Goal: Task Accomplishment & Management: Manage account settings

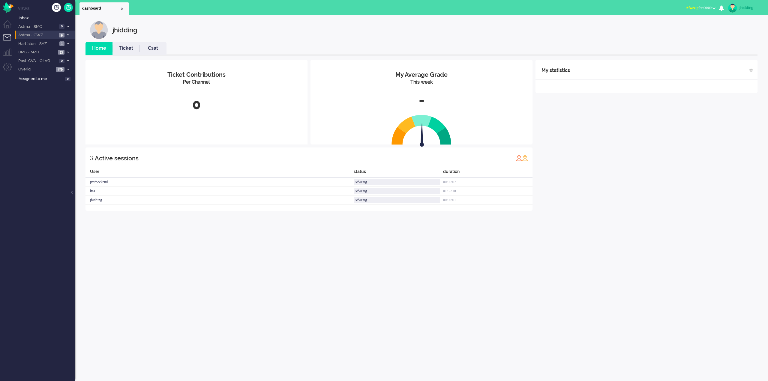
click at [34, 33] on span "Astma - CWZ" at bounding box center [37, 35] width 40 height 6
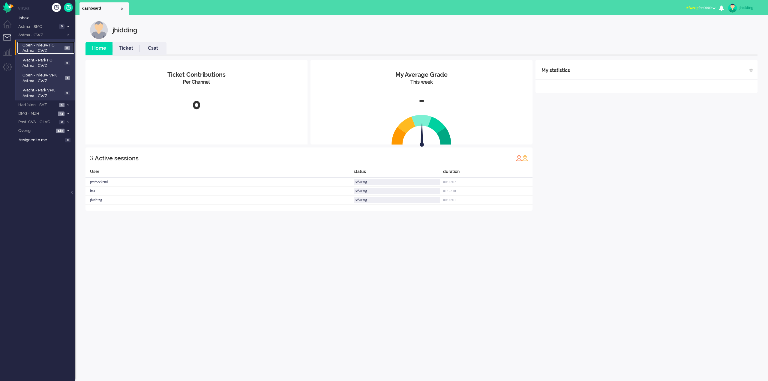
click at [36, 47] on span "Open - Nieuw FO Astma - CWZ" at bounding box center [43, 48] width 41 height 11
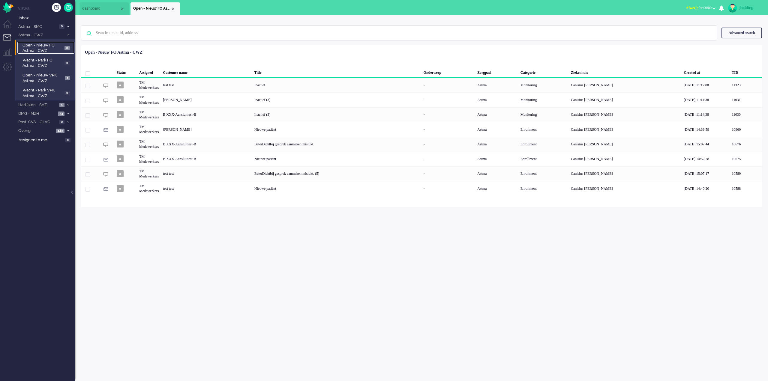
click at [36, 47] on span "Open - Nieuw FO Astma - CWZ" at bounding box center [43, 48] width 41 height 11
click at [39, 78] on span "Open - Nieuw VPK Astma - CWZ" at bounding box center [43, 78] width 41 height 11
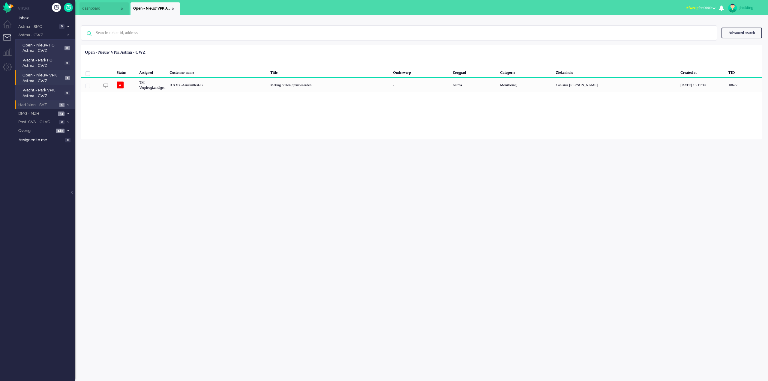
click at [41, 104] on span "Hartfalen - SAZ" at bounding box center [37, 105] width 40 height 6
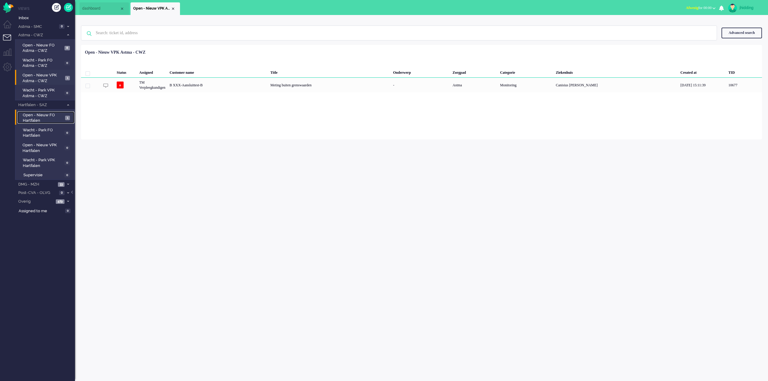
click at [38, 116] on span "Open - Nieuw FO Hartfalen" at bounding box center [43, 118] width 41 height 11
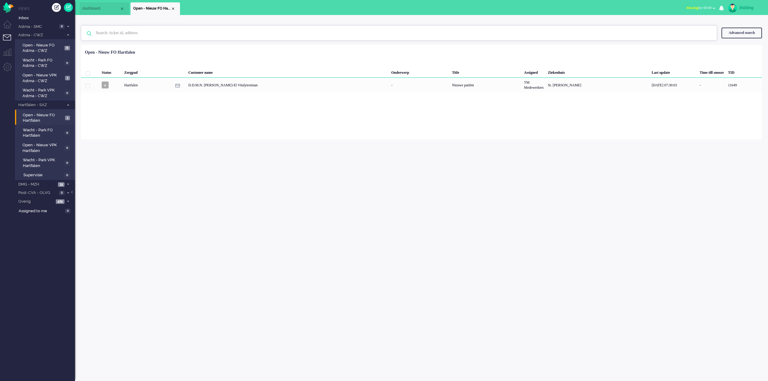
click at [141, 35] on input "text" at bounding box center [400, 33] width 618 height 14
type input "[PERSON_NAME]"
click at [25, 20] on span "Inbox" at bounding box center [47, 18] width 56 height 6
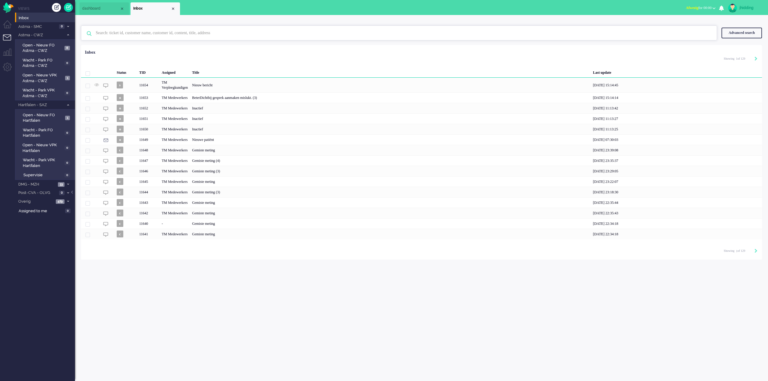
click at [126, 37] on input "text" at bounding box center [400, 33] width 618 height 14
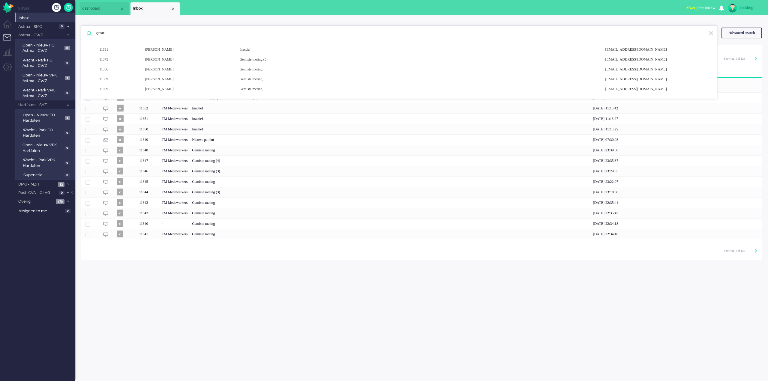
type input "[PERSON_NAME]"
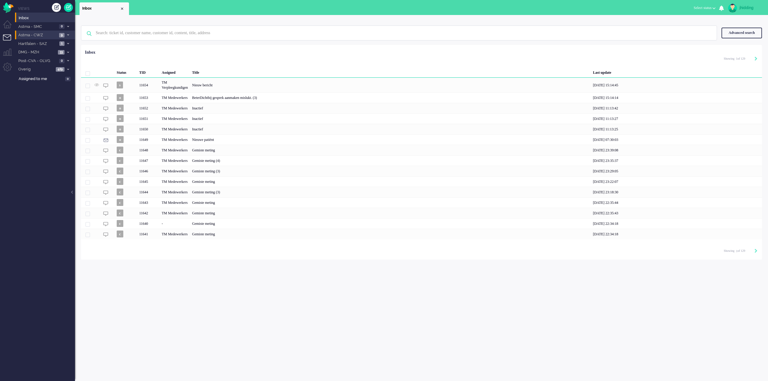
click at [34, 35] on span "Astma - CWZ" at bounding box center [37, 35] width 40 height 6
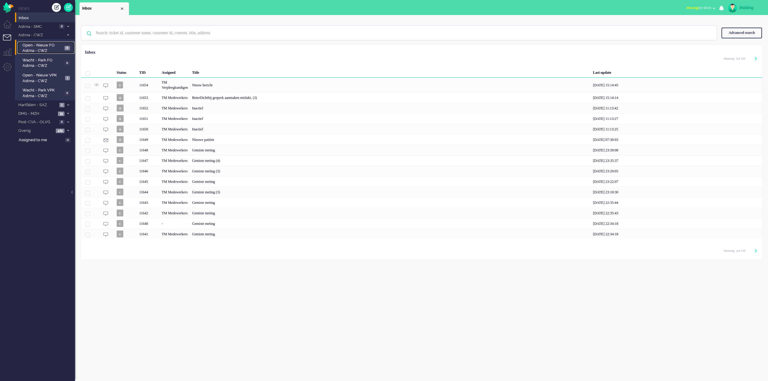
click at [36, 44] on span "Open - Nieuw FO Astma - CWZ" at bounding box center [43, 48] width 41 height 11
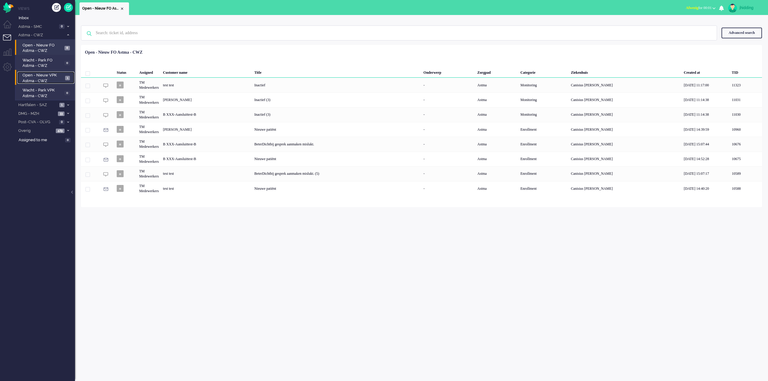
click at [41, 75] on span "Open - Nieuw VPK Astma - CWZ" at bounding box center [43, 78] width 41 height 11
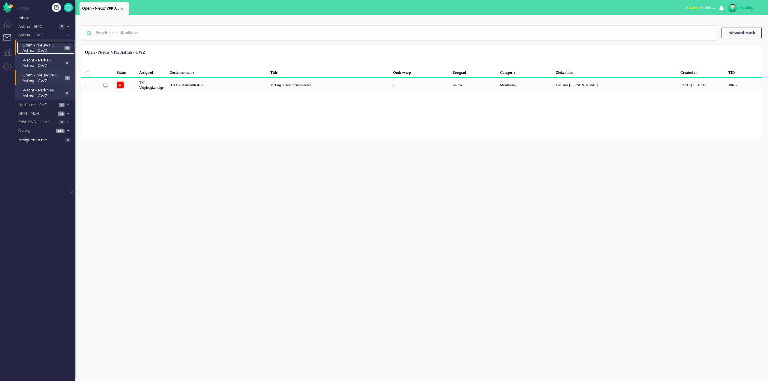
click at [44, 47] on span "Open - Nieuw FO Astma - CWZ" at bounding box center [43, 48] width 41 height 11
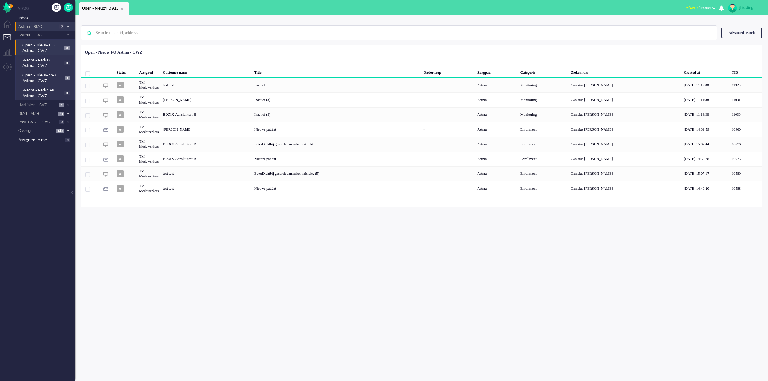
click at [38, 27] on span "Astma - SMC" at bounding box center [37, 27] width 40 height 6
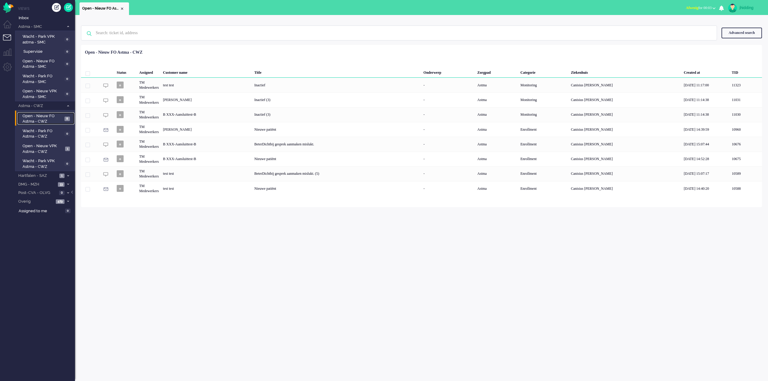
click at [42, 121] on span "Open - Nieuw FO Astma - CWZ" at bounding box center [43, 118] width 41 height 11
click at [36, 146] on span "Open - Nieuw VPK Astma - CWZ" at bounding box center [43, 148] width 41 height 11
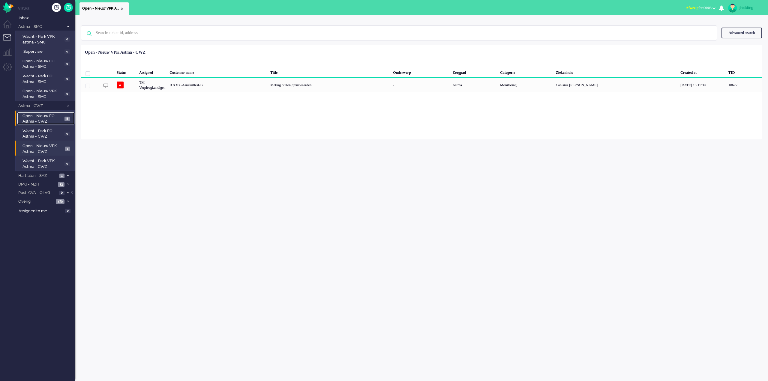
click at [32, 121] on span "Open - Nieuw FO Astma - CWZ" at bounding box center [43, 118] width 41 height 11
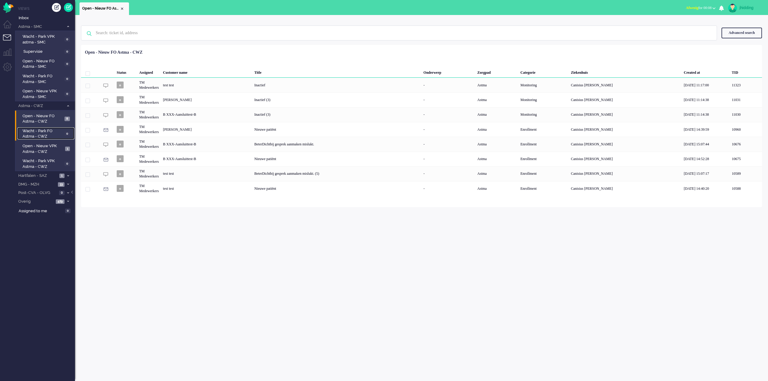
click at [41, 131] on span "Wacht - Park FO Astma - CWZ" at bounding box center [43, 133] width 40 height 11
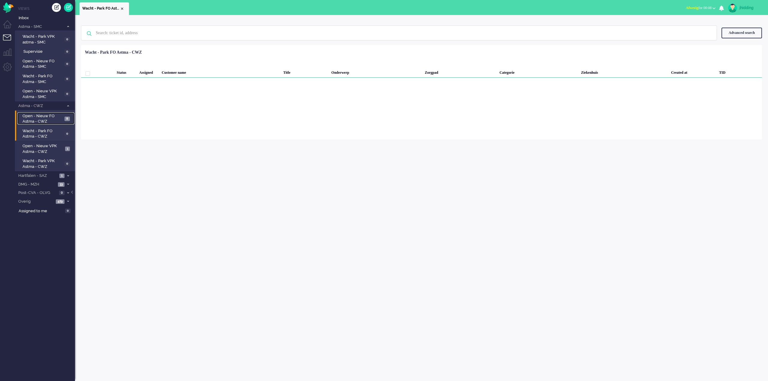
click at [39, 120] on span "Open - Nieuw FO Astma - CWZ" at bounding box center [43, 118] width 41 height 11
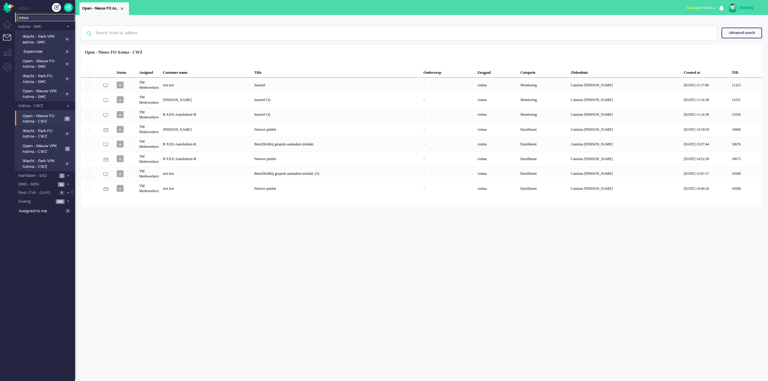
click at [26, 16] on span "Inbox" at bounding box center [47, 18] width 56 height 6
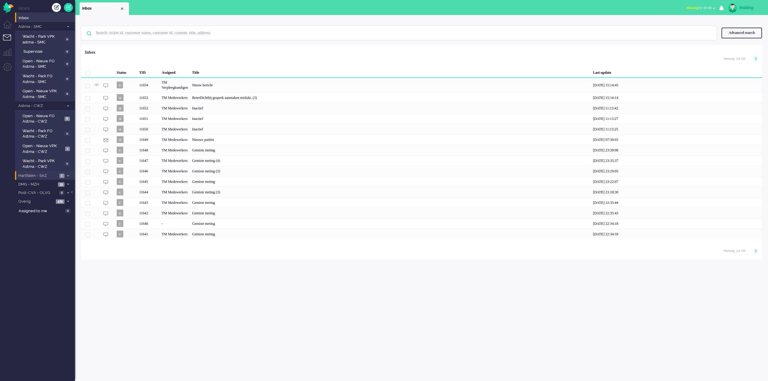
click at [30, 176] on span "Hartfalen - SAZ" at bounding box center [37, 176] width 40 height 6
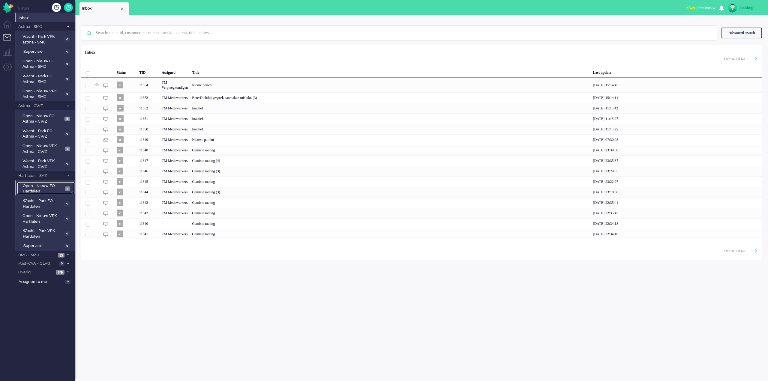
click at [31, 187] on span "Open - Nieuw FO Hartfalen" at bounding box center [43, 188] width 41 height 11
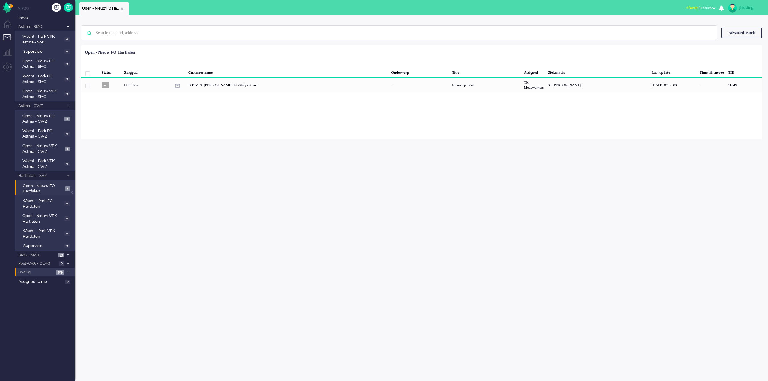
click at [37, 273] on span "Overig" at bounding box center [35, 273] width 37 height 6
click at [36, 281] on span "Niet toegewezen" at bounding box center [41, 283] width 37 height 6
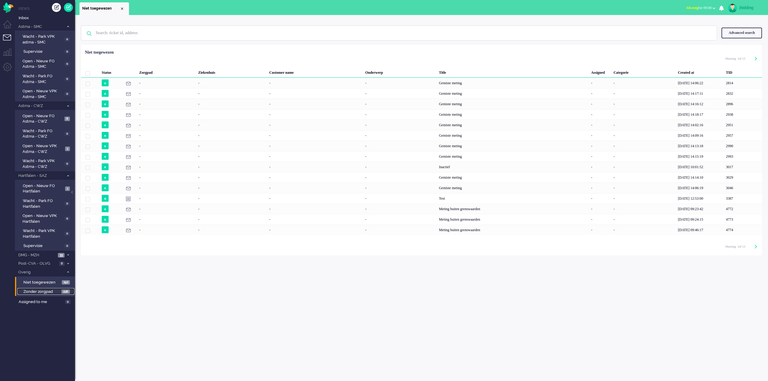
click at [41, 292] on span "Zonder zorgpad" at bounding box center [41, 292] width 37 height 6
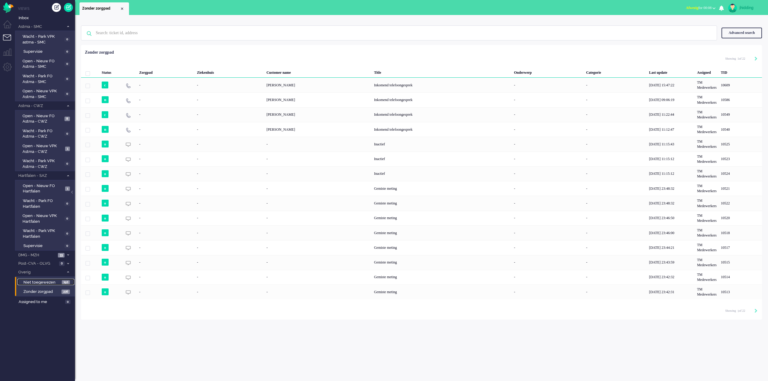
click at [41, 283] on span "Niet toegewezen" at bounding box center [41, 283] width 37 height 6
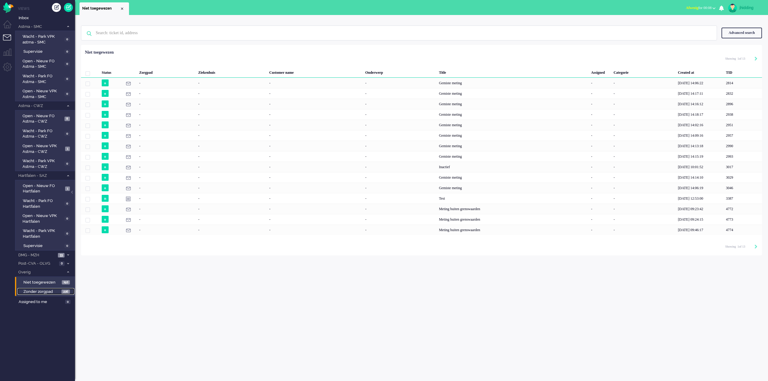
click at [42, 293] on span "Zonder zorgpad" at bounding box center [41, 292] width 37 height 6
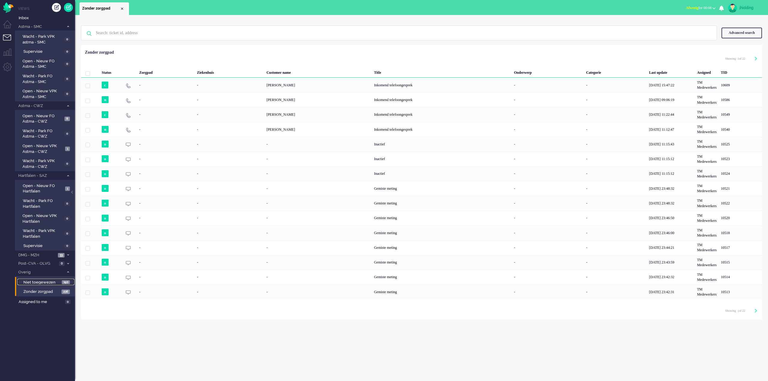
click at [43, 283] on span "Niet toegewezen" at bounding box center [41, 283] width 37 height 6
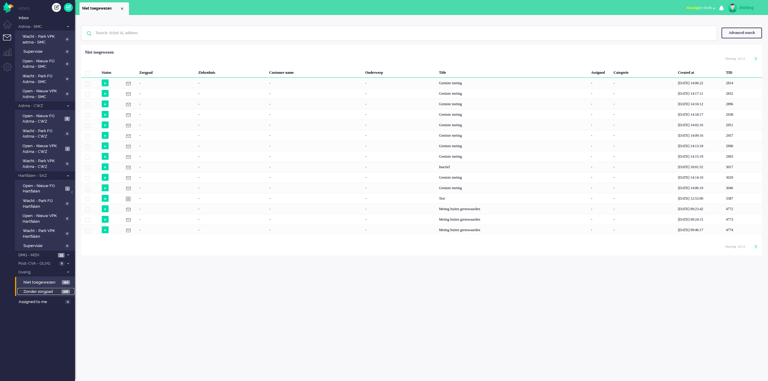
click at [44, 293] on span "Zonder zorgpad" at bounding box center [41, 292] width 37 height 6
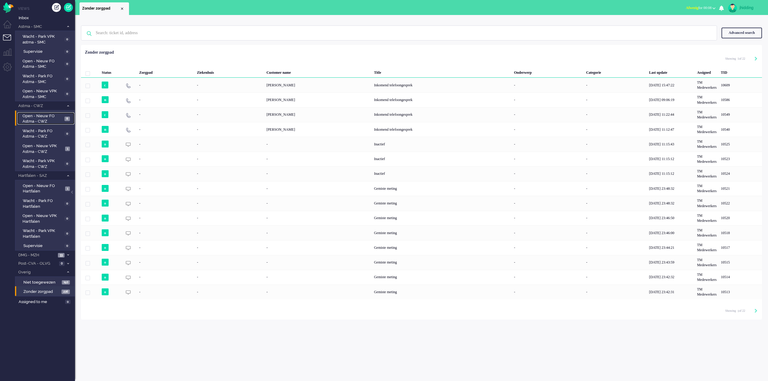
click at [43, 120] on span "Open - Nieuw FO Astma - CWZ" at bounding box center [43, 118] width 41 height 11
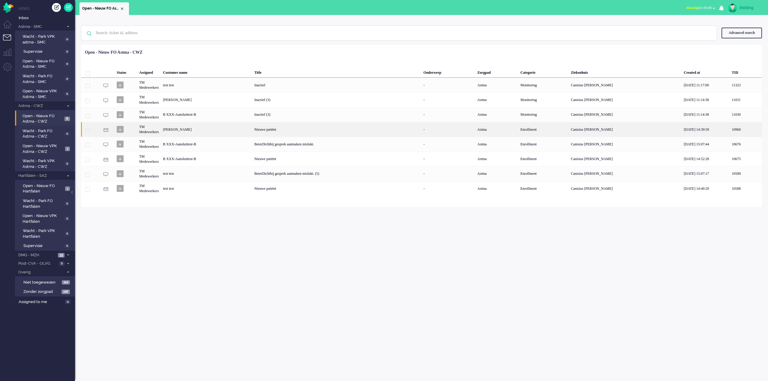
click at [223, 128] on div "[PERSON_NAME]" at bounding box center [206, 129] width 91 height 15
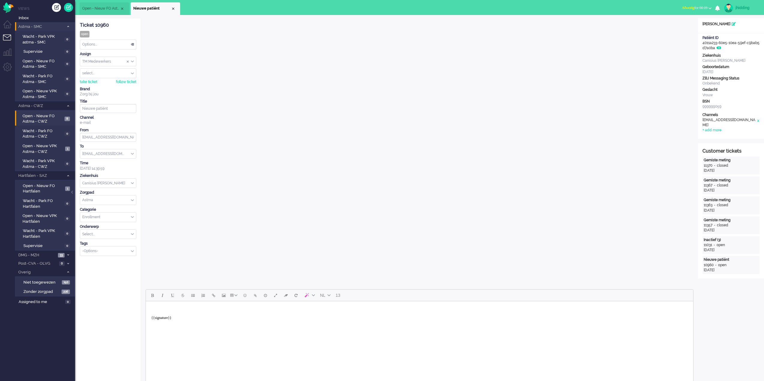
click at [29, 26] on span "Astma - SMC" at bounding box center [40, 27] width 47 height 6
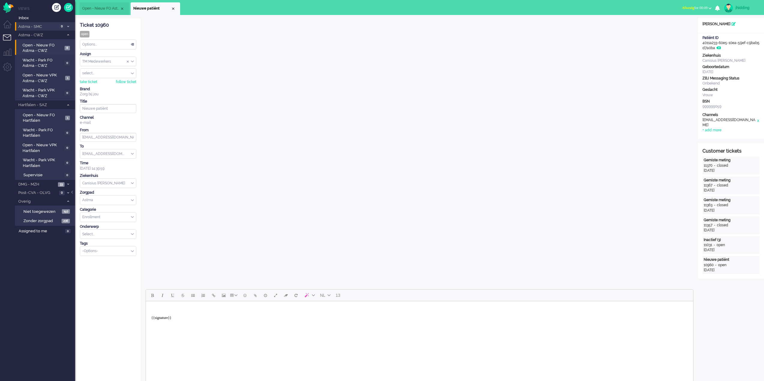
click at [29, 26] on span "Astma - SMC" at bounding box center [37, 27] width 40 height 6
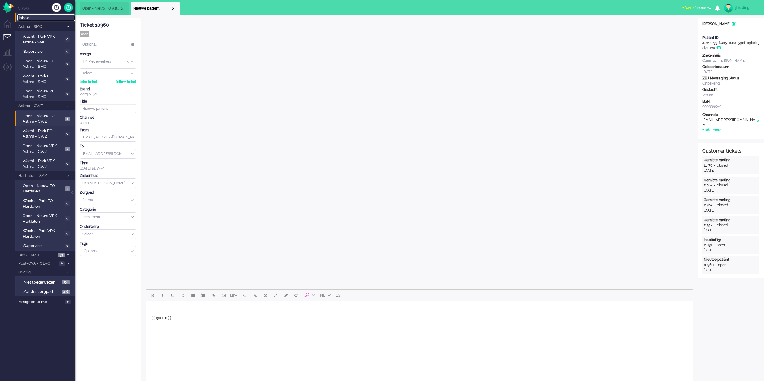
click at [30, 19] on span "Inbox" at bounding box center [47, 18] width 56 height 6
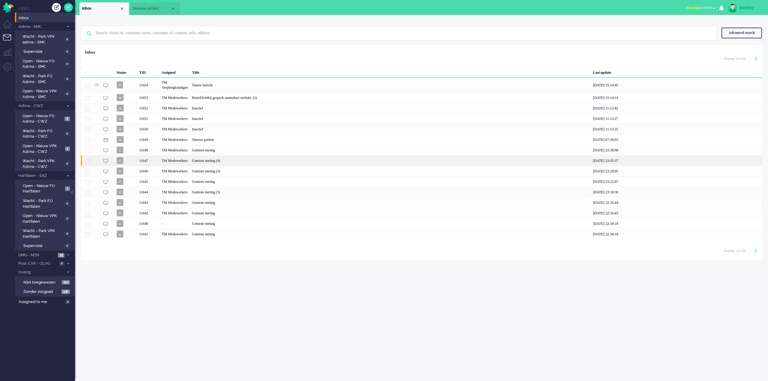
click at [220, 160] on div "Gemiste meting (4)" at bounding box center [390, 160] width 401 height 11
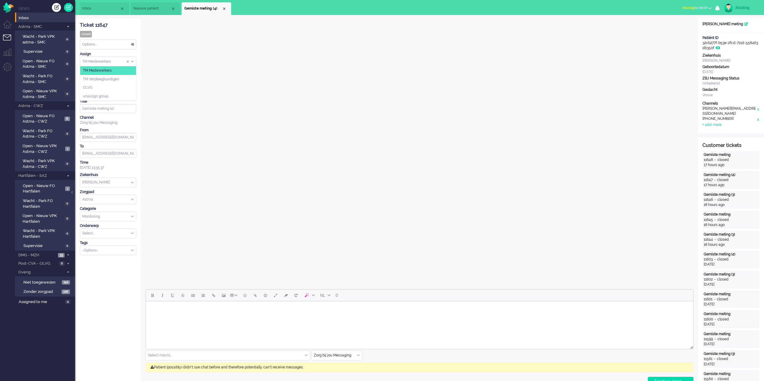
click at [134, 60] on div "TM Medewerkers" at bounding box center [108, 61] width 56 height 9
click at [133, 60] on span "Assign Group" at bounding box center [132, 61] width 3 height 4
click at [132, 72] on div "select..." at bounding box center [108, 73] width 56 height 9
click at [132, 72] on span "Assign User" at bounding box center [132, 73] width 3 height 4
click at [131, 182] on div "Catharina Ziekenhuis" at bounding box center [108, 182] width 56 height 9
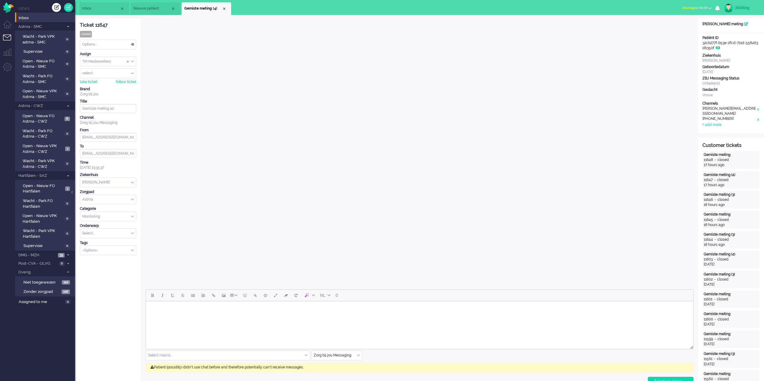
scroll to position [17, 0]
click at [131, 182] on span at bounding box center [132, 183] width 3 height 4
click at [132, 218] on div "Monitoring" at bounding box center [108, 216] width 56 height 9
click at [132, 218] on span at bounding box center [132, 217] width 3 height 4
click at [133, 234] on div "Select..." at bounding box center [108, 233] width 56 height 9
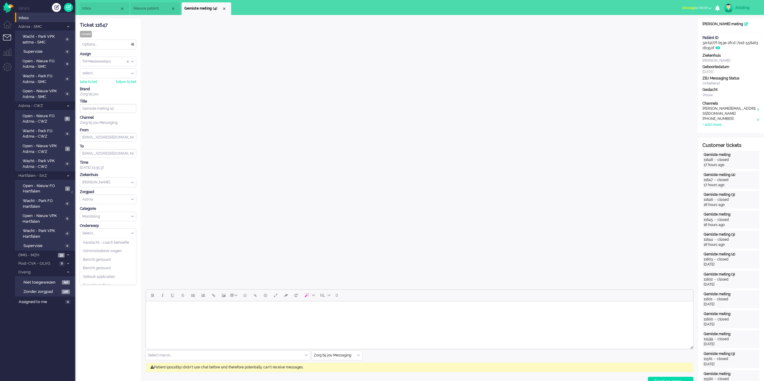
click at [133, 233] on span at bounding box center [132, 234] width 3 height 4
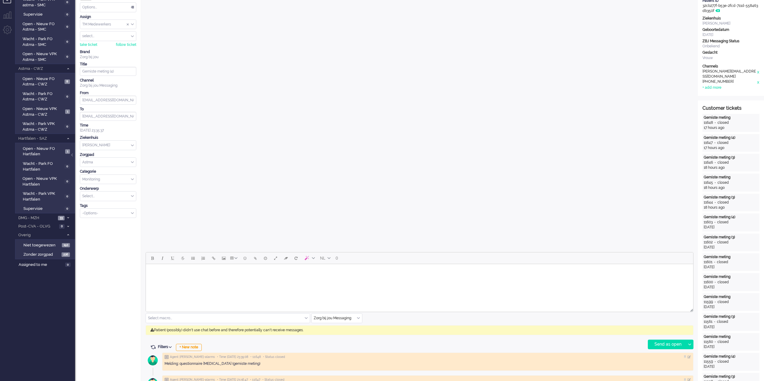
scroll to position [0, 0]
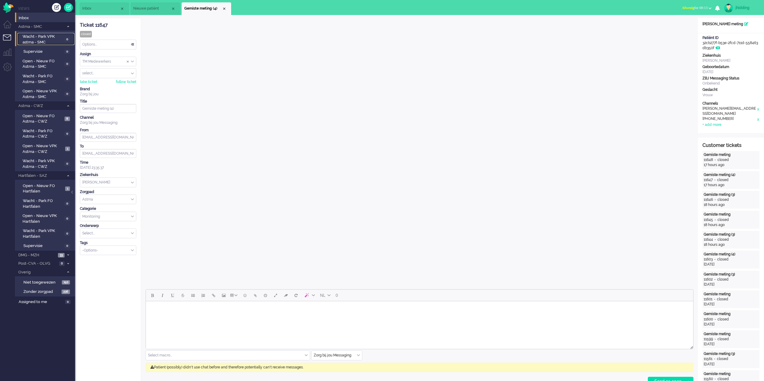
click at [38, 38] on span "Wacht - Park VPK astma - SMC" at bounding box center [43, 39] width 40 height 11
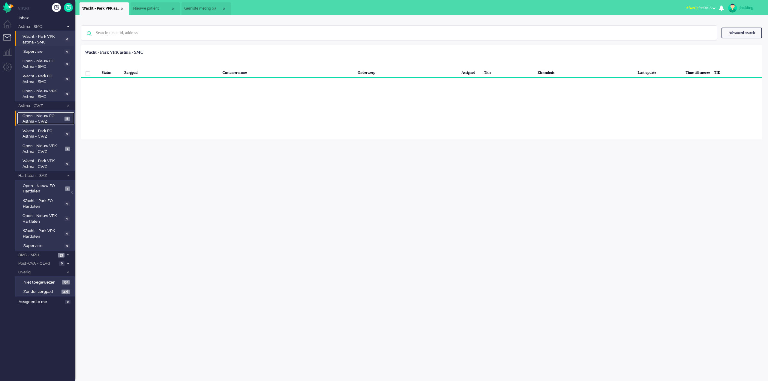
click at [40, 116] on span "Open - Nieuw FO Astma - CWZ" at bounding box center [43, 118] width 41 height 11
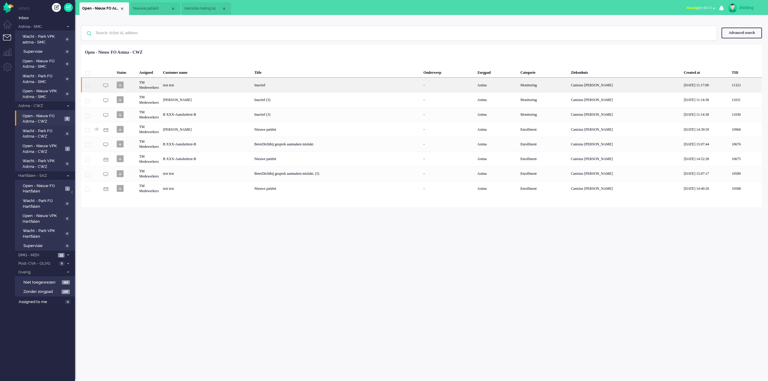
click at [287, 87] on div "Inactief" at bounding box center [336, 85] width 169 height 15
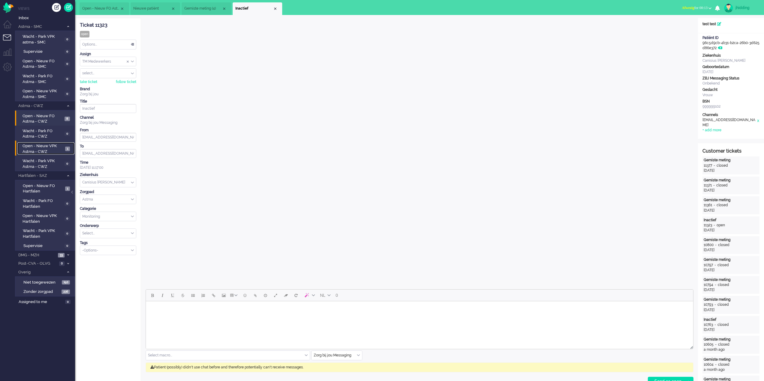
click at [42, 147] on span "Open - Nieuw VPK Astma - CWZ" at bounding box center [43, 148] width 41 height 11
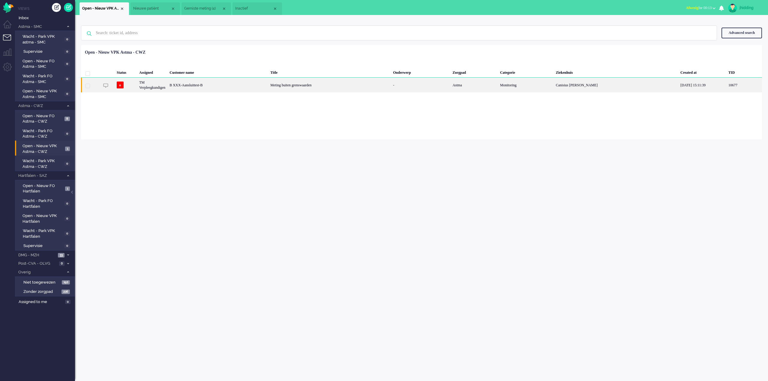
click at [208, 82] on div "B XXX-Aansluittest-B" at bounding box center [217, 85] width 101 height 15
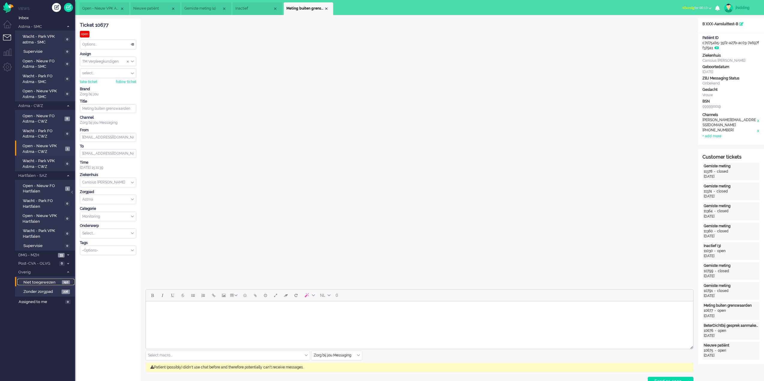
click at [40, 281] on span "Niet toegewezen" at bounding box center [41, 283] width 37 height 6
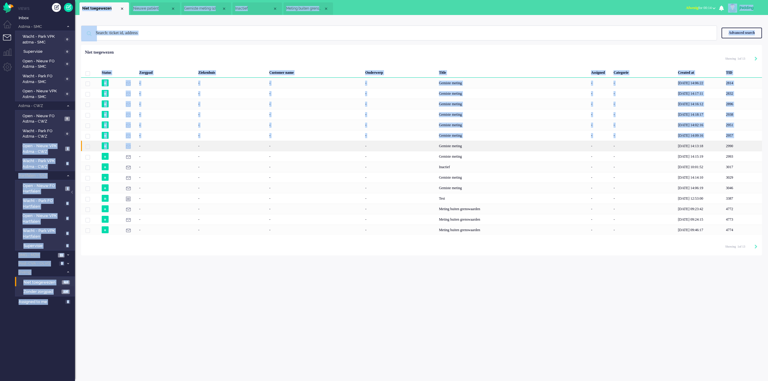
drag, startPoint x: 75, startPoint y: 134, endPoint x: 155, endPoint y: 143, distance: 80.4
click at [155, 143] on div "Home Dashboard Notifications Following Knowledge Base release_2.1.2 Views Inbox…" at bounding box center [384, 190] width 768 height 381
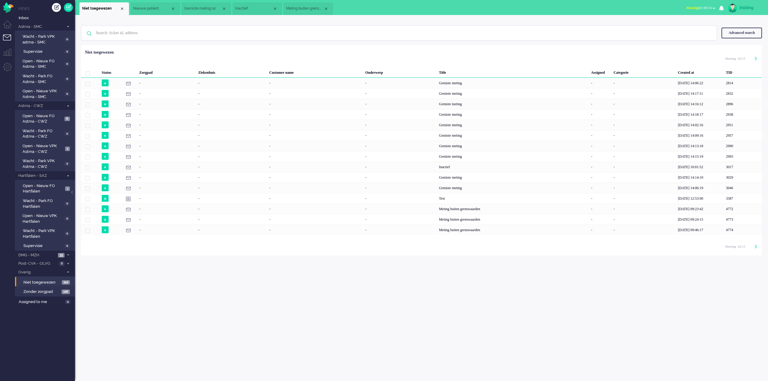
drag, startPoint x: 144, startPoint y: 303, endPoint x: 123, endPoint y: 303, distance: 21.3
click at [144, 303] on div "No search results Please try again Advanced search Advanced search Ticket ID Ti…" at bounding box center [421, 198] width 693 height 366
click at [9, 65] on li "Admin menu" at bounding box center [10, 70] width 14 height 14
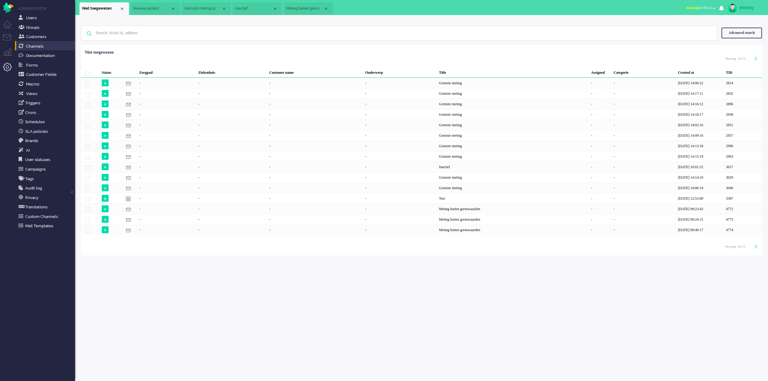
click at [35, 42] on li "Channels" at bounding box center [45, 46] width 60 height 10
click at [35, 44] on span "Channels" at bounding box center [34, 46] width 17 height 5
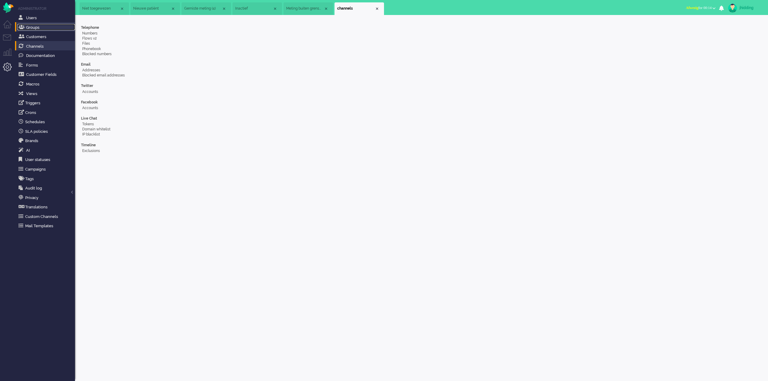
click at [38, 28] on span "Groups" at bounding box center [32, 27] width 13 height 5
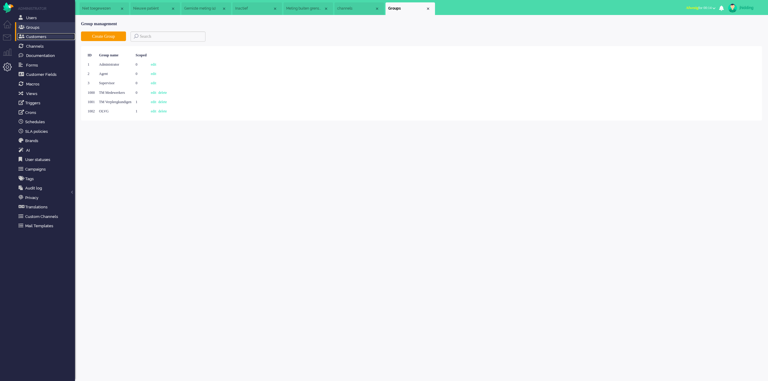
click at [38, 36] on span "Customers" at bounding box center [36, 37] width 20 height 5
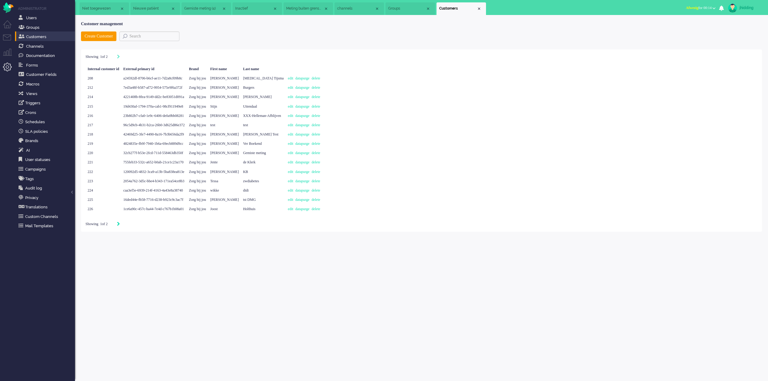
click at [120, 226] on icon "Next" at bounding box center [118, 224] width 3 height 4
type input "2"
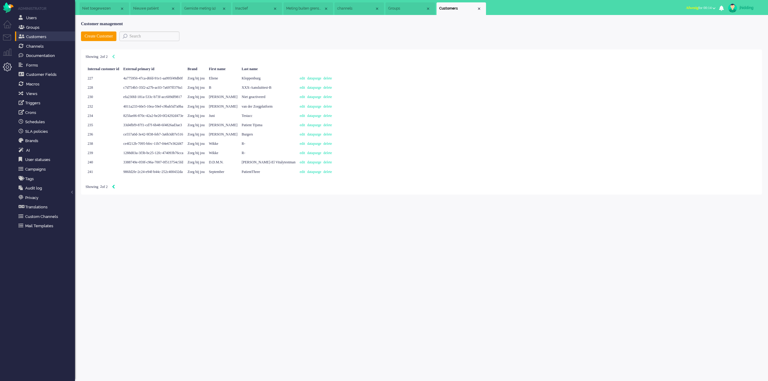
click at [115, 188] on icon "Previous" at bounding box center [113, 187] width 3 height 4
type input "1"
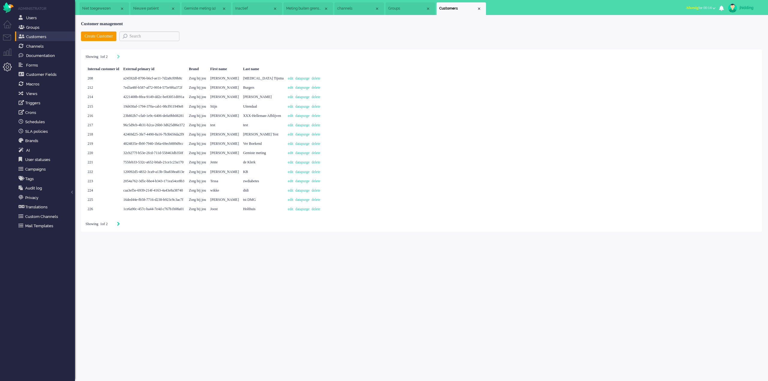
click at [120, 223] on icon "Next" at bounding box center [118, 224] width 3 height 4
type input "2"
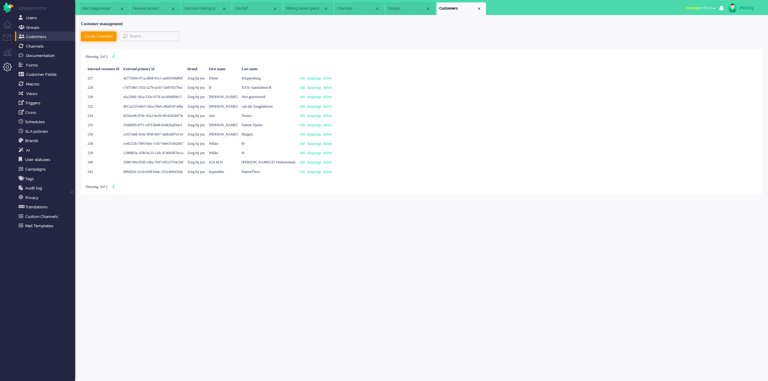
click at [95, 36] on button "Create Customer" at bounding box center [98, 37] width 35 height 10
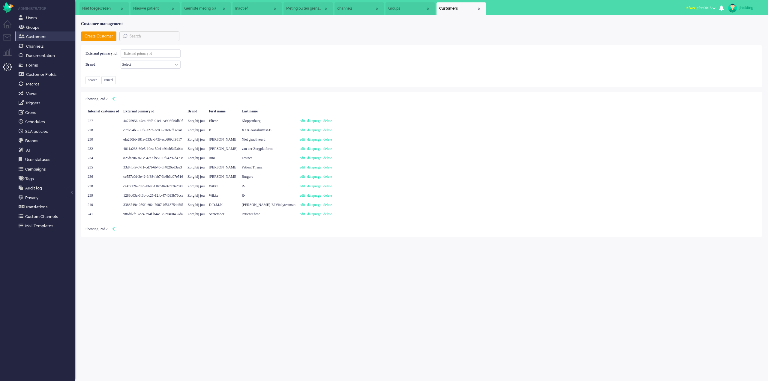
click at [146, 52] on input "text" at bounding box center [151, 54] width 60 height 8
click at [149, 67] on select "Select Zorg bij jou" at bounding box center [151, 65] width 60 height 8
select select "1"
click at [129, 61] on select "Select Zorg bij jou" at bounding box center [151, 65] width 60 height 8
click at [150, 50] on input "text" at bounding box center [151, 54] width 60 height 8
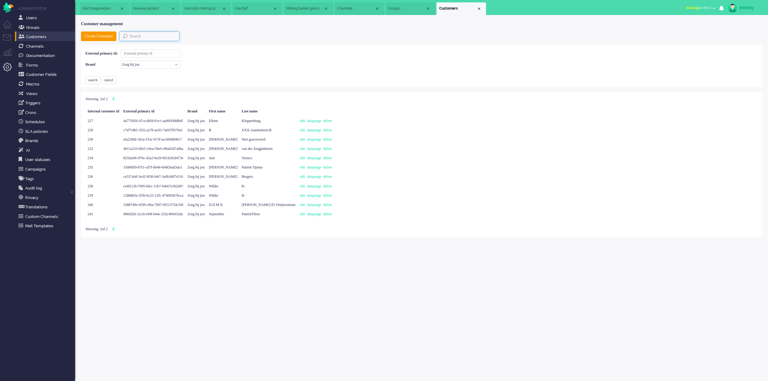
click at [133, 36] on input "text" at bounding box center [149, 37] width 60 height 10
type input "jet"
type input "1"
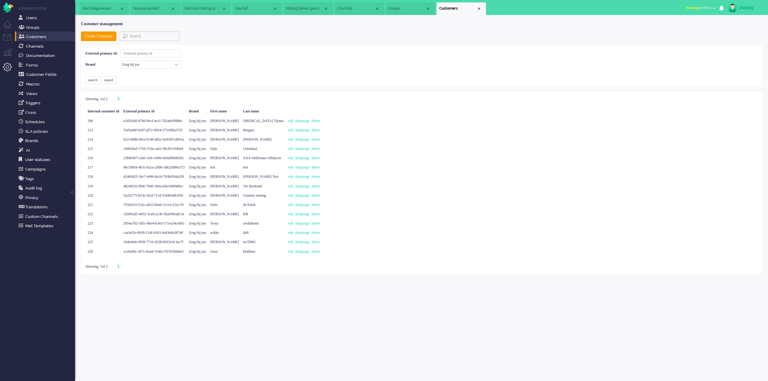
click at [144, 51] on input "text" at bounding box center [151, 54] width 60 height 8
click at [116, 35] on button "Create Customer" at bounding box center [98, 37] width 35 height 10
click at [142, 54] on input "text" at bounding box center [151, 54] width 60 height 8
click at [293, 167] on link "edit" at bounding box center [290, 167] width 5 height 4
select select "0"
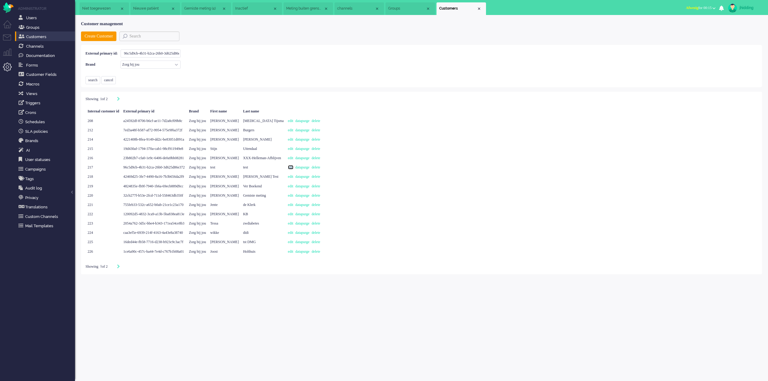
select select "1"
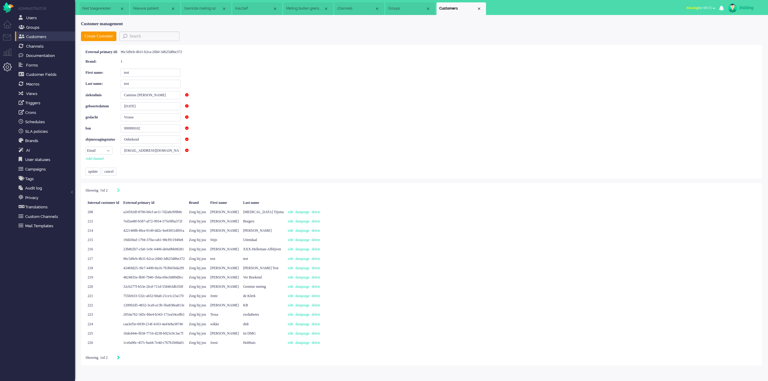
click at [120, 358] on icon "Next" at bounding box center [118, 358] width 3 height 4
type input "2"
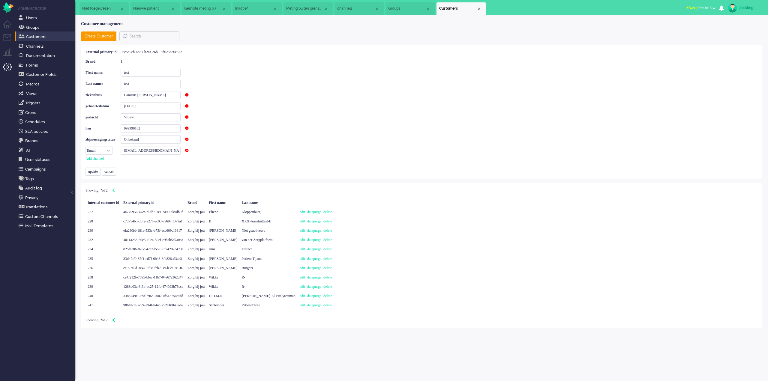
click at [115, 320] on icon "Previous" at bounding box center [113, 320] width 3 height 4
type input "1"
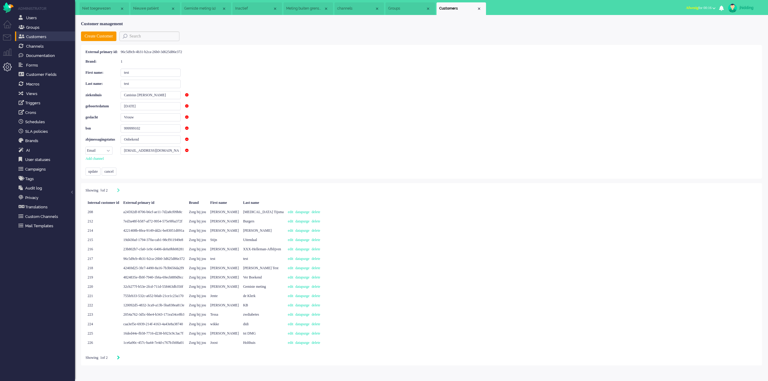
click at [120, 358] on icon "Next" at bounding box center [118, 358] width 3 height 4
type input "2"
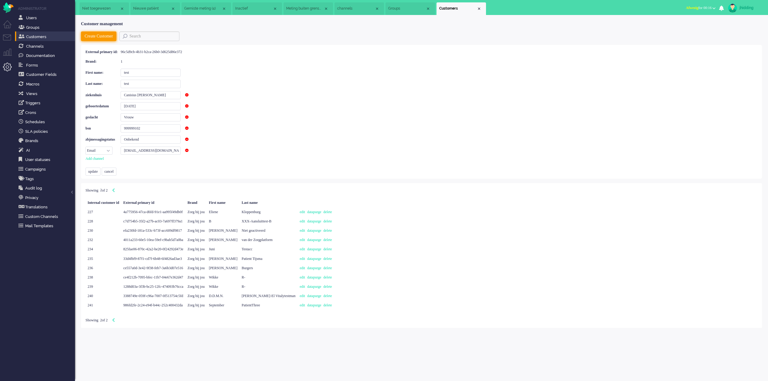
click at [93, 36] on button "Create Customer" at bounding box center [98, 37] width 35 height 10
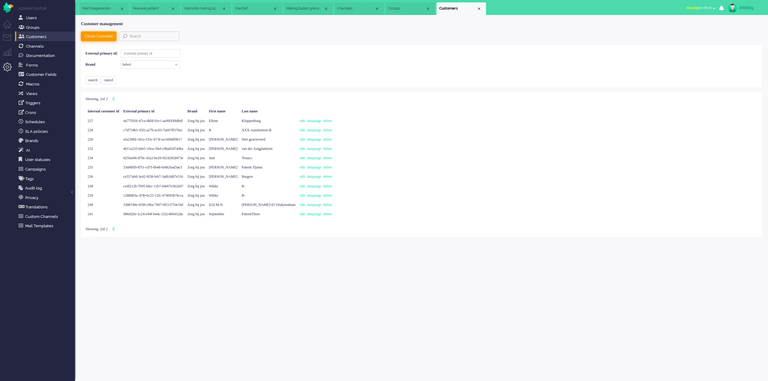
click at [93, 36] on button "Create Customer" at bounding box center [98, 37] width 35 height 10
click at [104, 23] on div "Customer management" at bounding box center [421, 24] width 681 height 6
click at [106, 37] on button "Create Customer" at bounding box center [98, 37] width 35 height 10
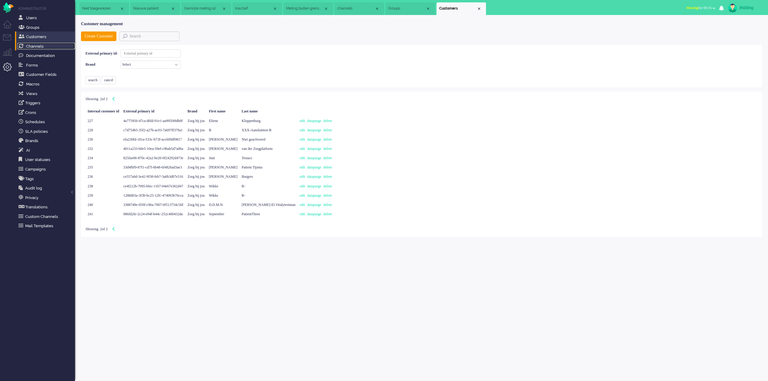
click at [35, 47] on span "Channels" at bounding box center [34, 46] width 17 height 5
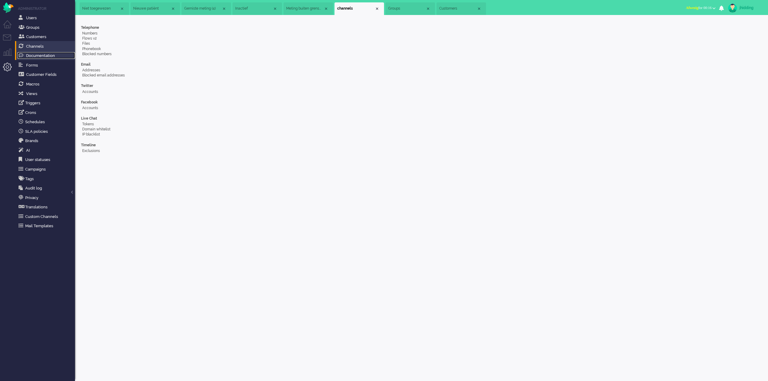
click at [39, 56] on span "Documentation" at bounding box center [40, 55] width 29 height 5
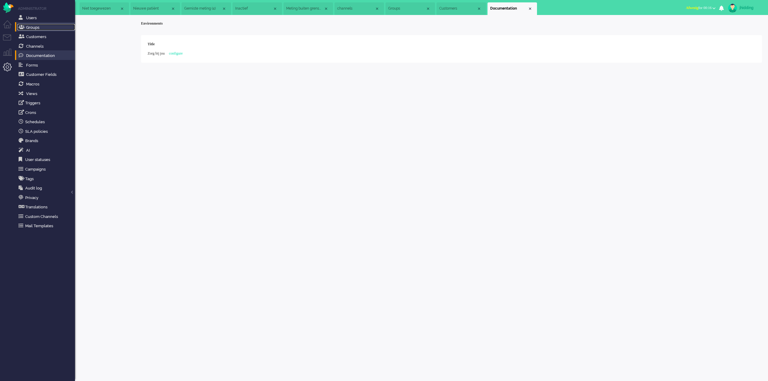
click at [40, 26] on link "Groups" at bounding box center [46, 27] width 58 height 7
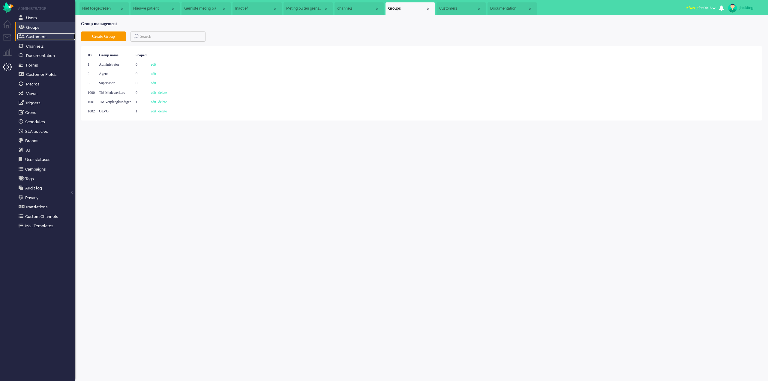
click at [37, 38] on span "Customers" at bounding box center [36, 37] width 20 height 5
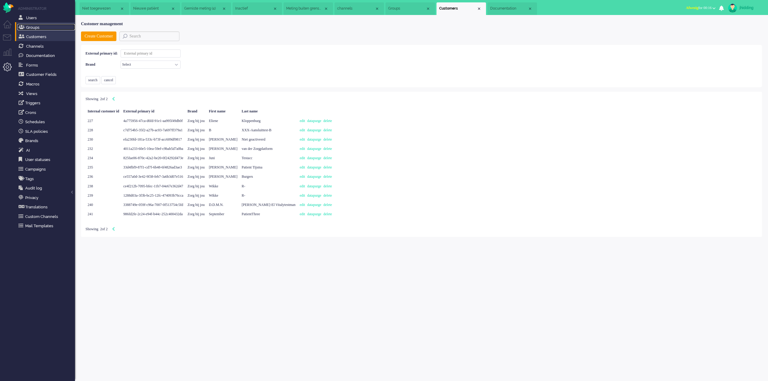
click at [33, 26] on span "Groups" at bounding box center [32, 27] width 13 height 5
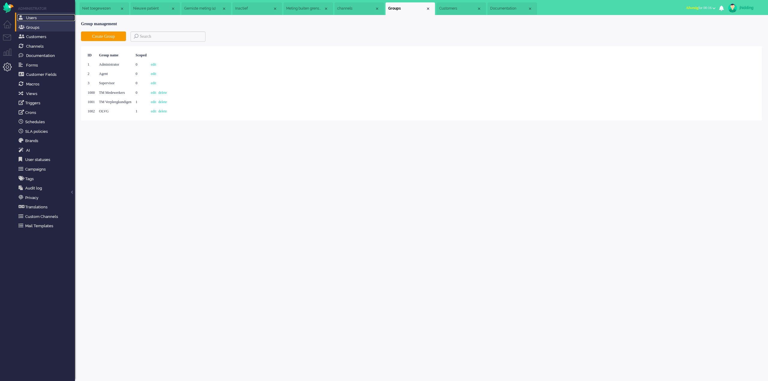
click at [33, 18] on span "Users" at bounding box center [31, 18] width 11 height 5
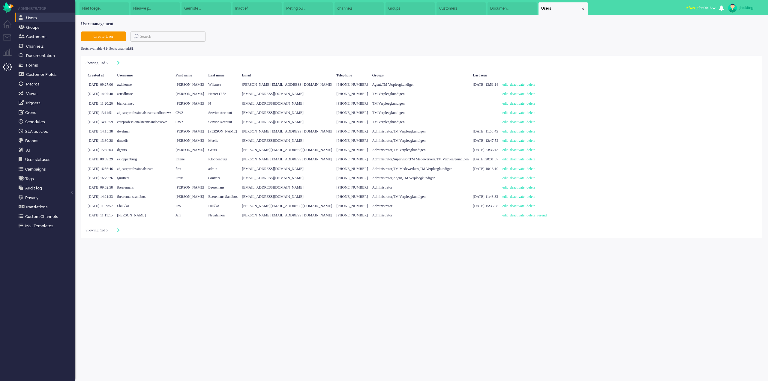
click at [752, 9] on div "jhidding" at bounding box center [751, 8] width 23 height 6
click at [751, 32] on b "button" at bounding box center [749, 32] width 3 height 2
click at [652, 29] on vue-tab "User management Create User Seats available: 61 - Seats enabled: 61 Filter acti…" at bounding box center [421, 129] width 681 height 217
click at [746, 5] on div "jhidding" at bounding box center [751, 8] width 23 height 6
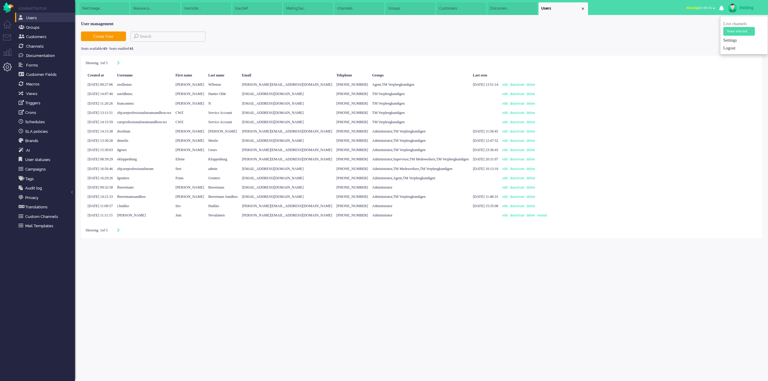
click at [745, 5] on div "jhidding" at bounding box center [751, 8] width 23 height 6
click at [33, 95] on span "Views" at bounding box center [31, 94] width 11 height 5
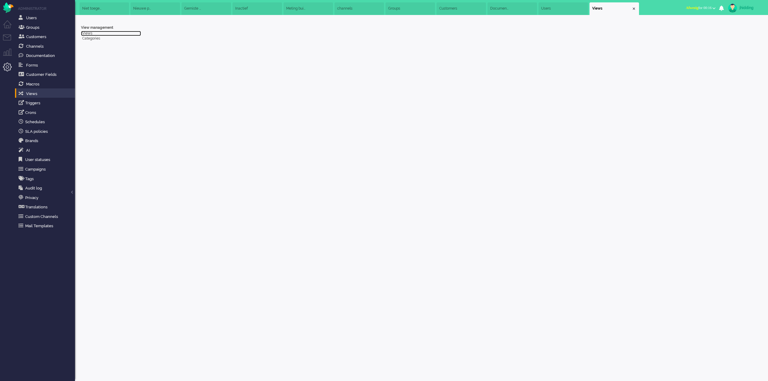
click at [89, 33] on link "Views" at bounding box center [111, 33] width 60 height 5
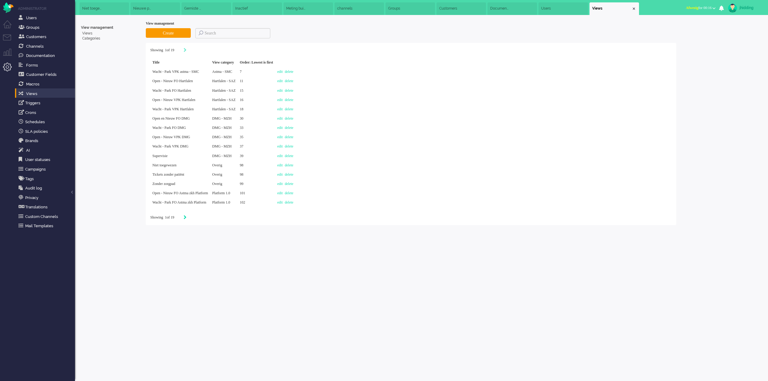
click at [187, 217] on icon "Next" at bounding box center [185, 217] width 3 height 4
type input "2"
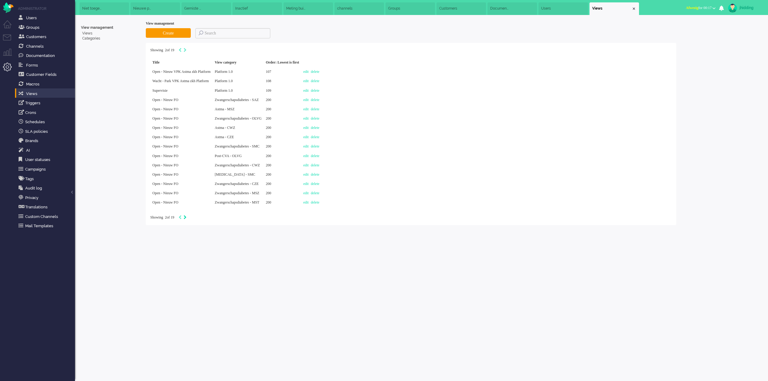
click at [187, 217] on icon "Next" at bounding box center [185, 217] width 3 height 4
type input "3"
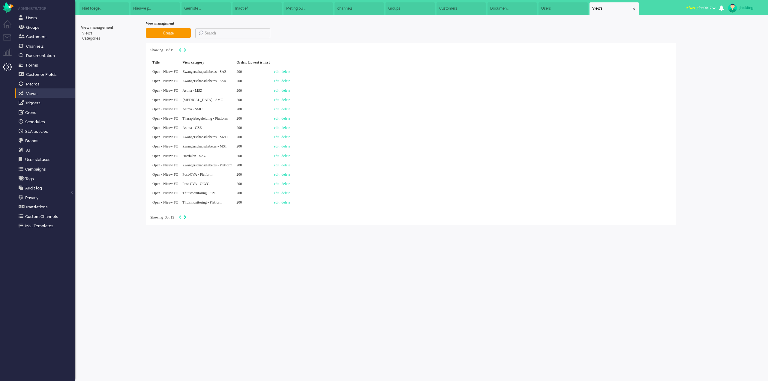
click at [187, 216] on icon "Next" at bounding box center [185, 217] width 3 height 4
type input "4"
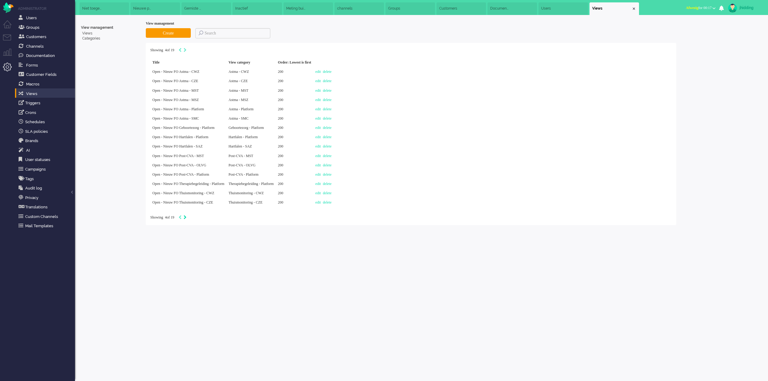
click at [187, 218] on icon "Next" at bounding box center [185, 217] width 3 height 4
type input "5"
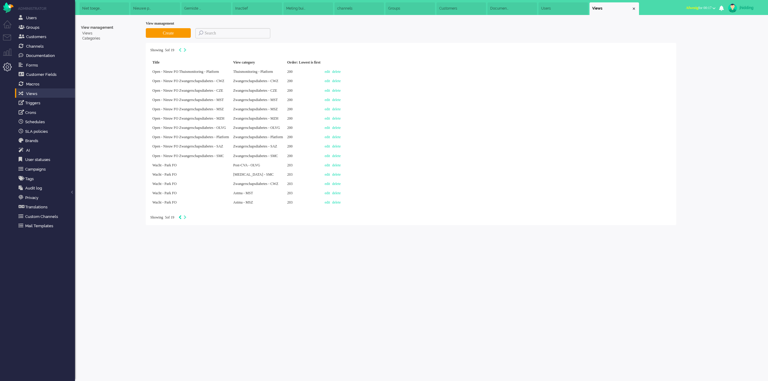
click at [182, 218] on icon "Previous" at bounding box center [180, 217] width 3 height 4
type input "4"
click at [182, 218] on icon "Previous" at bounding box center [180, 217] width 3 height 4
type input "3"
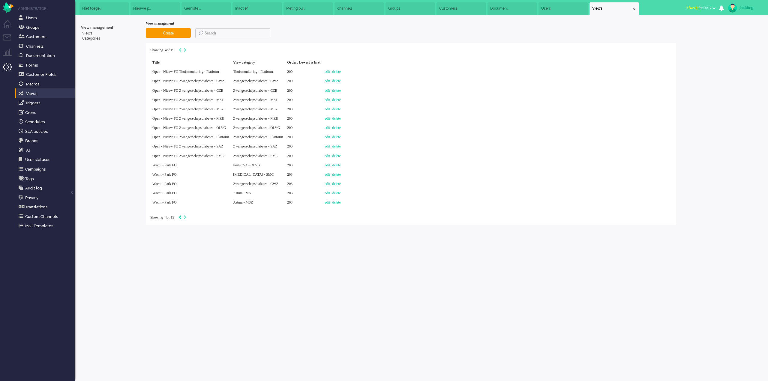
type input "3"
click at [182, 218] on icon "Previous" at bounding box center [180, 217] width 3 height 4
type input "2"
click at [182, 218] on icon "Previous" at bounding box center [180, 217] width 3 height 4
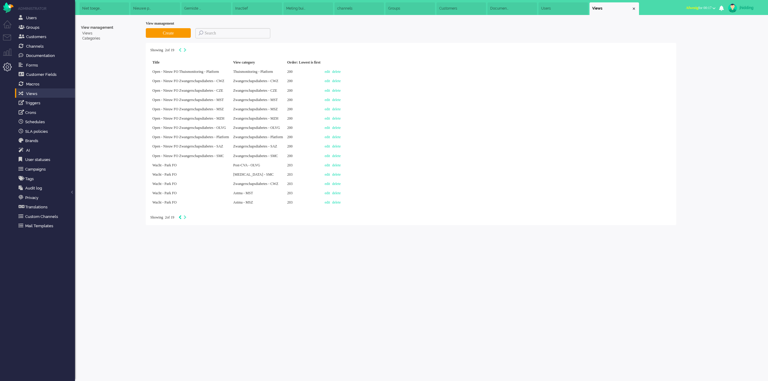
type input "1"
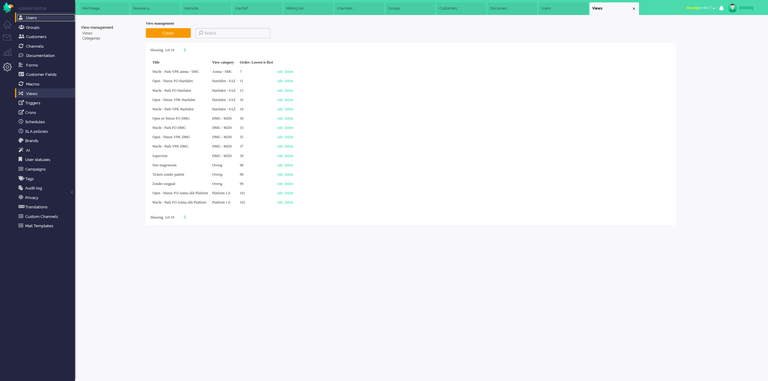
click at [37, 18] on link "Users" at bounding box center [46, 17] width 58 height 7
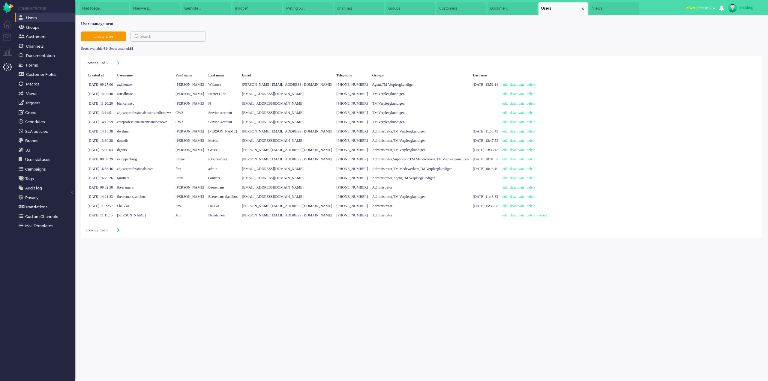
click at [120, 230] on icon "Next" at bounding box center [118, 230] width 3 height 4
type input "2"
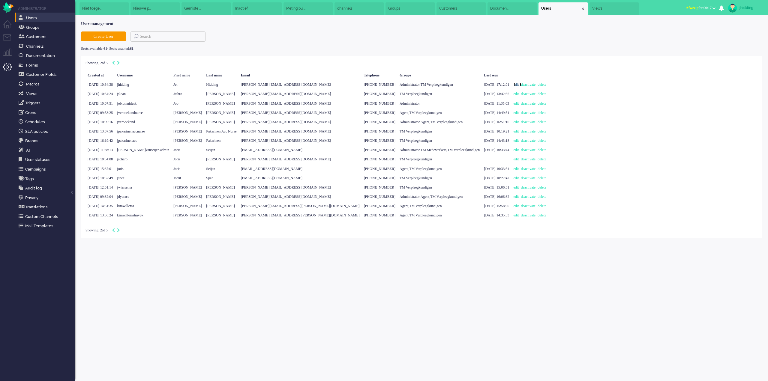
click at [514, 85] on link "edit" at bounding box center [518, 85] width 8 height 4
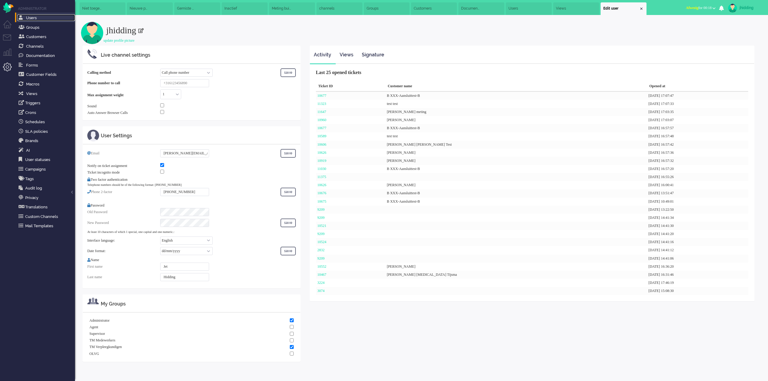
drag, startPoint x: 43, startPoint y: 15, endPoint x: 39, endPoint y: 15, distance: 3.6
click at [42, 15] on link "Users" at bounding box center [46, 17] width 58 height 7
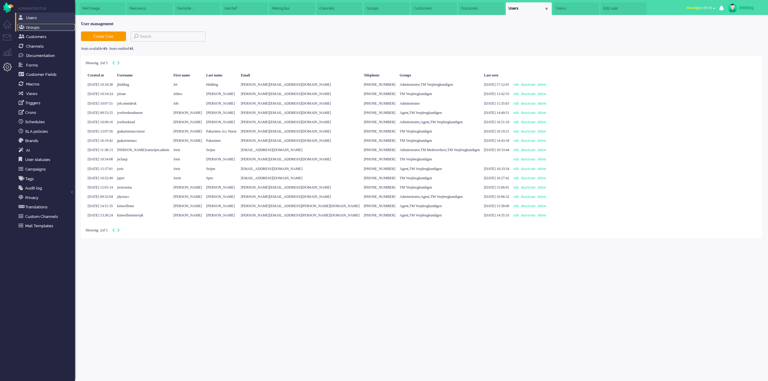
click at [33, 26] on span "Groups" at bounding box center [32, 27] width 13 height 5
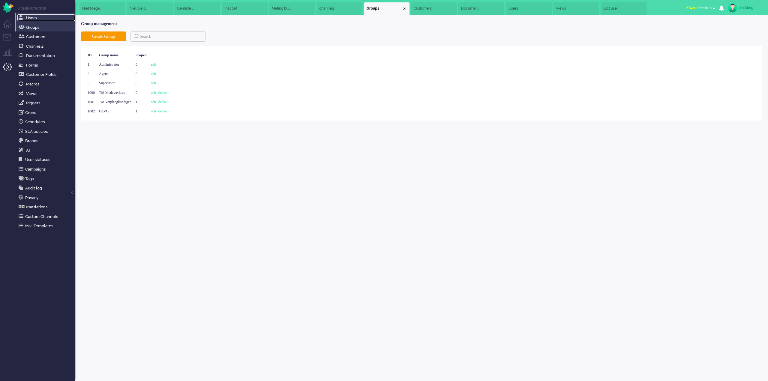
click at [30, 17] on span "Users" at bounding box center [31, 18] width 11 height 5
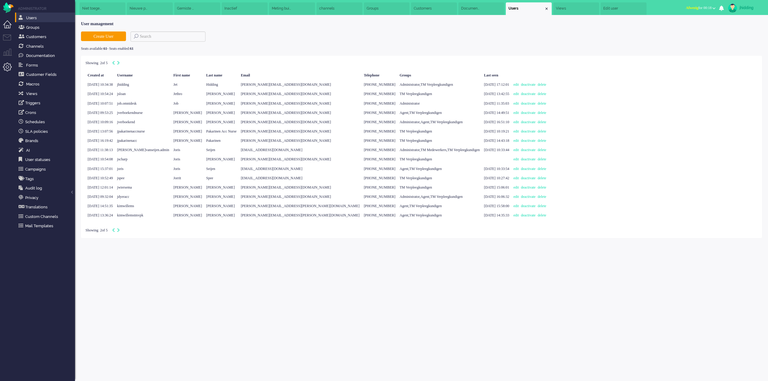
click at [7, 21] on li "Dashboard menu" at bounding box center [10, 27] width 14 height 14
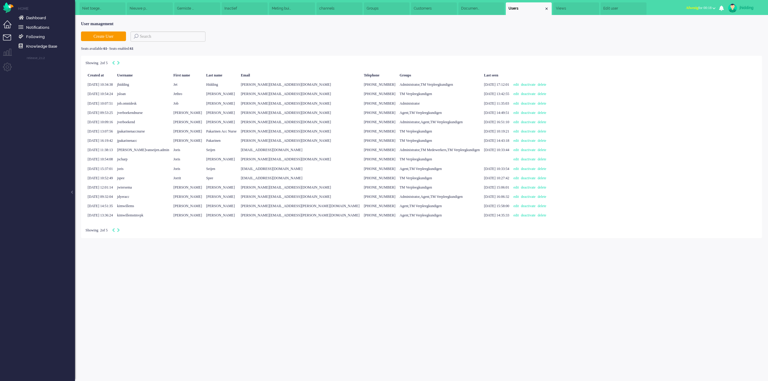
click at [11, 35] on li "Tickets menu" at bounding box center [10, 42] width 14 height 14
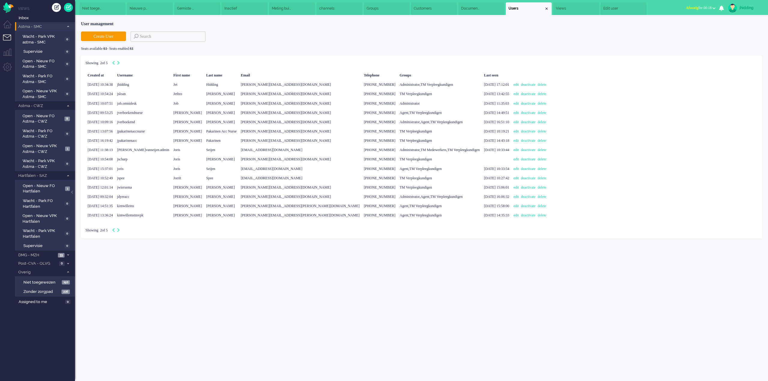
click at [34, 26] on span "Astma - SMC" at bounding box center [40, 27] width 47 height 6
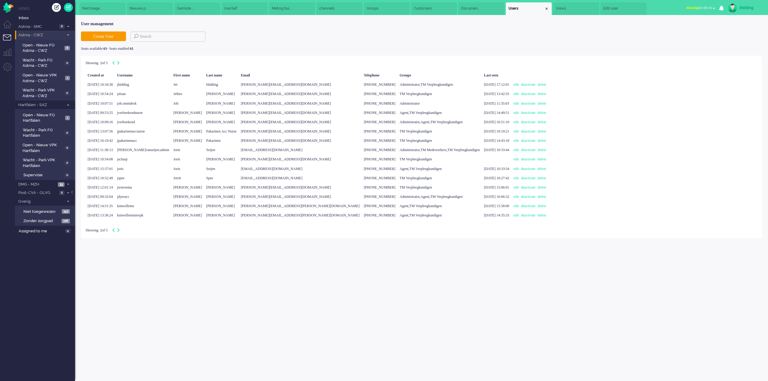
click at [38, 34] on span "Astma - CWZ" at bounding box center [40, 35] width 47 height 6
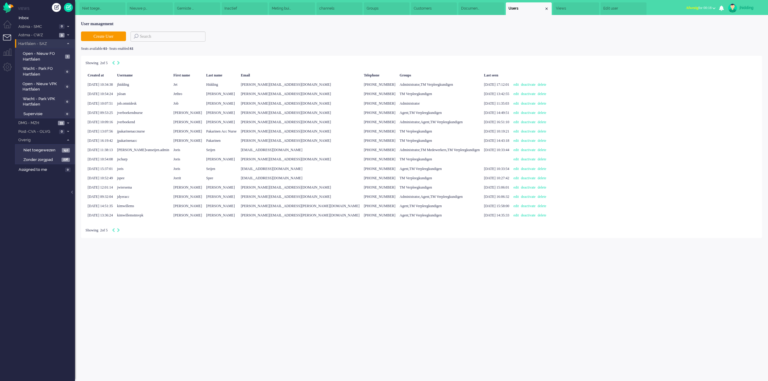
click at [38, 45] on span "Hartfalen - SAZ" at bounding box center [40, 44] width 47 height 6
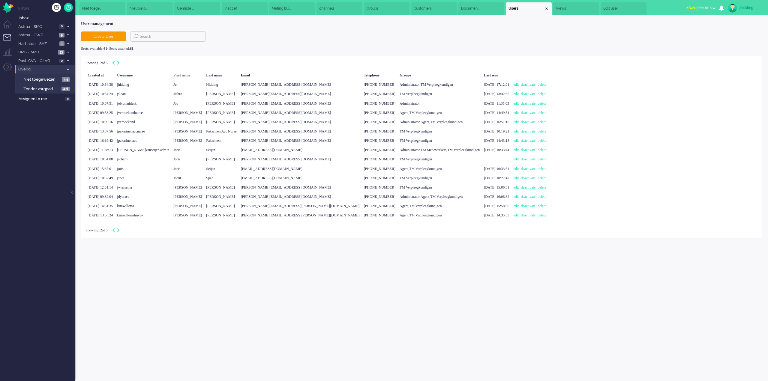
click at [34, 69] on span "Overig" at bounding box center [40, 70] width 47 height 6
click at [38, 53] on span "DMG - MZH" at bounding box center [36, 53] width 39 height 6
click at [40, 59] on link "Open en Nieuw FO DMG 29" at bounding box center [45, 65] width 57 height 12
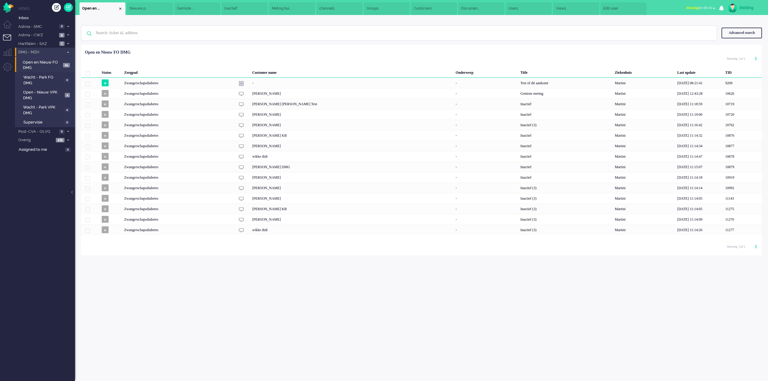
click at [34, 50] on span "DMG - MZH" at bounding box center [40, 53] width 47 height 6
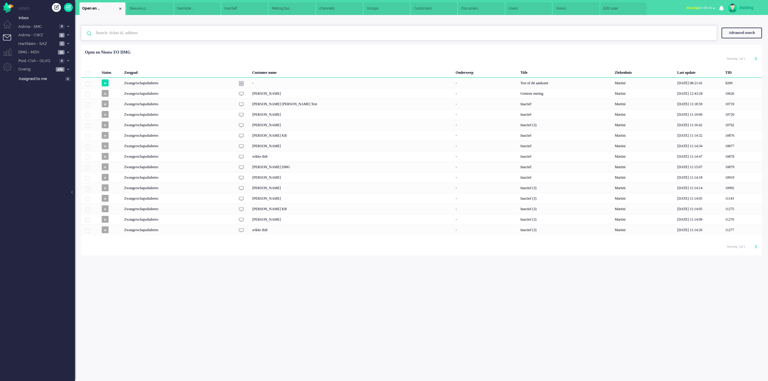
click at [120, 35] on input "text" at bounding box center [400, 33] width 618 height 14
type input "[PERSON_NAME]"
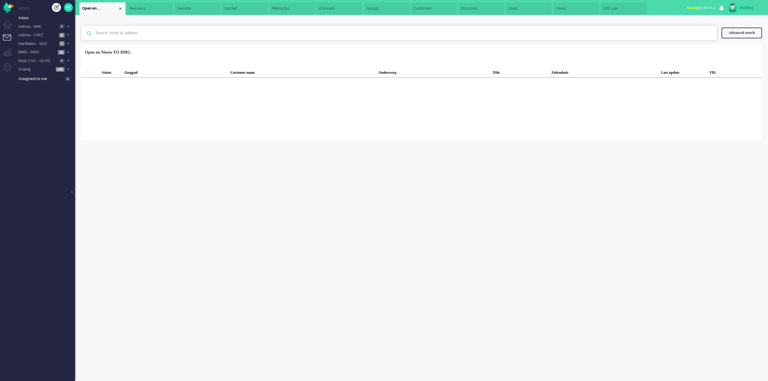
click at [144, 5] on li "Nieuwe patiënt" at bounding box center [150, 8] width 46 height 13
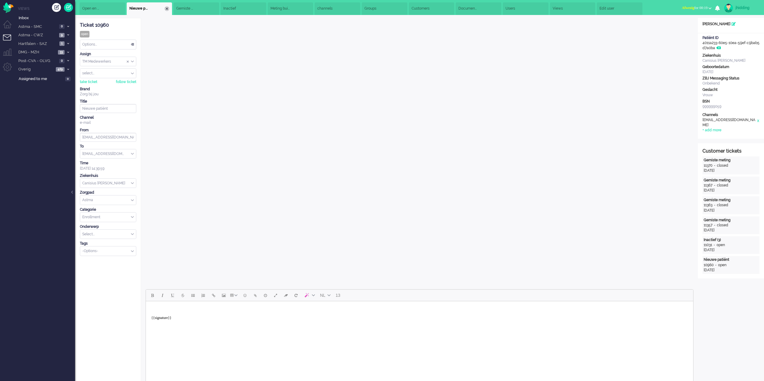
click at [167, 8] on div "Close tab" at bounding box center [166, 8] width 5 height 5
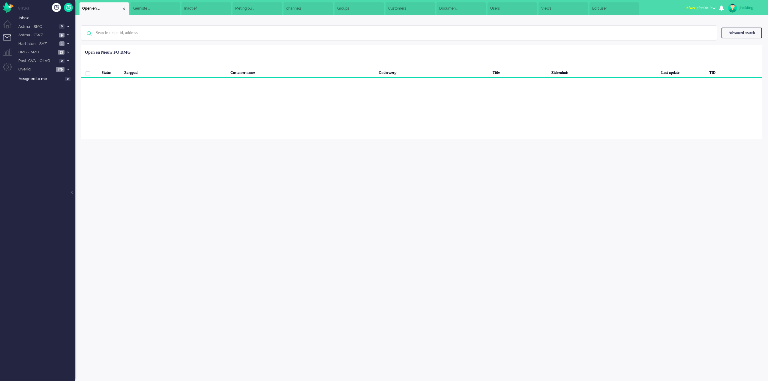
click at [167, 8] on li "Gemiste meting (4)" at bounding box center [156, 8] width 50 height 13
click at [173, 8] on li "Inactief" at bounding box center [156, 8] width 50 height 13
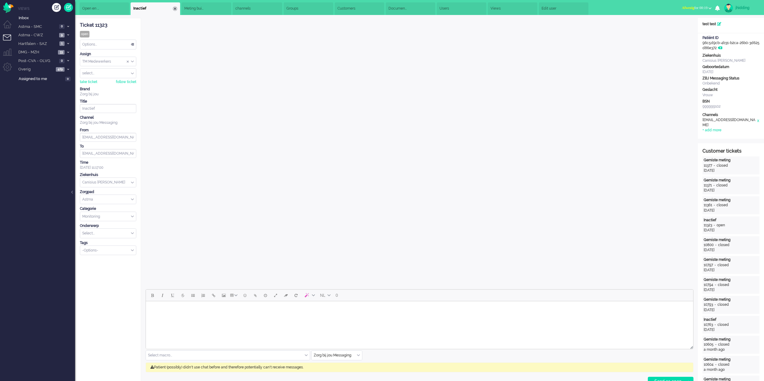
click at [174, 8] on div "Close tab" at bounding box center [175, 8] width 5 height 5
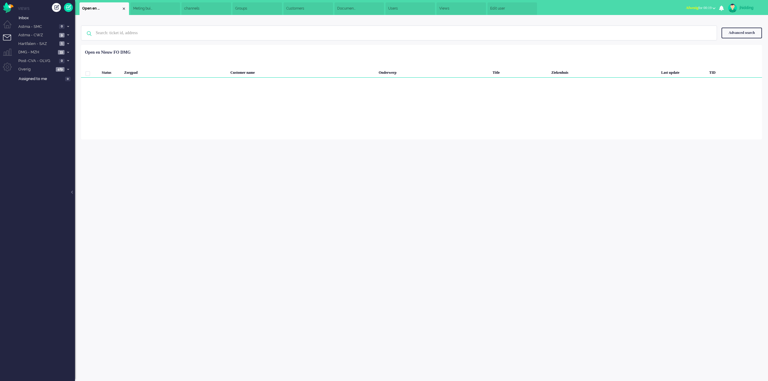
click at [174, 8] on li "Meting buiten grenswaarden" at bounding box center [156, 8] width 50 height 13
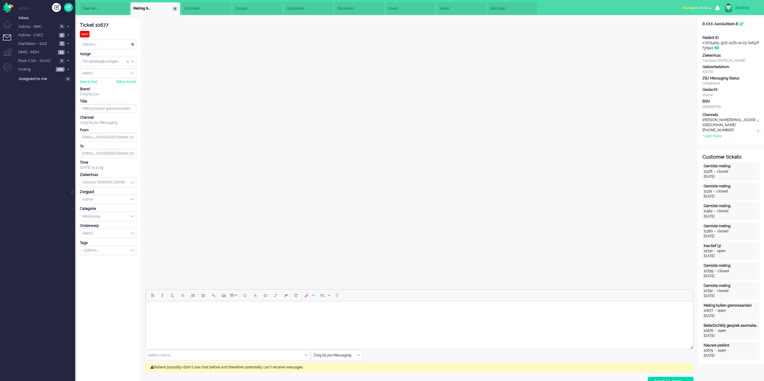
click at [176, 9] on div "Close tab" at bounding box center [175, 8] width 5 height 5
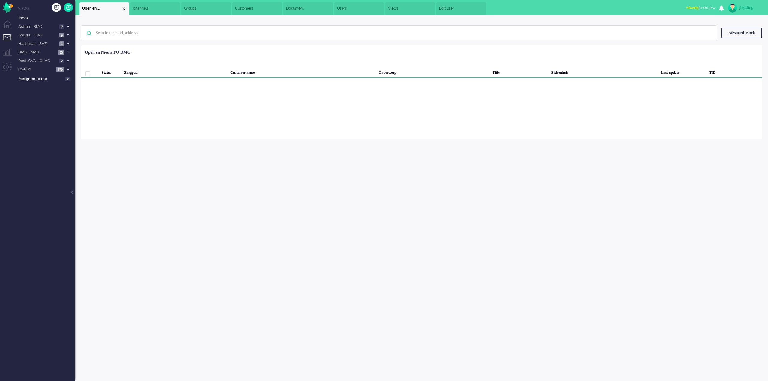
click at [176, 9] on li "channels" at bounding box center [156, 8] width 50 height 13
click at [176, 9] on li "Groups" at bounding box center [156, 8] width 50 height 13
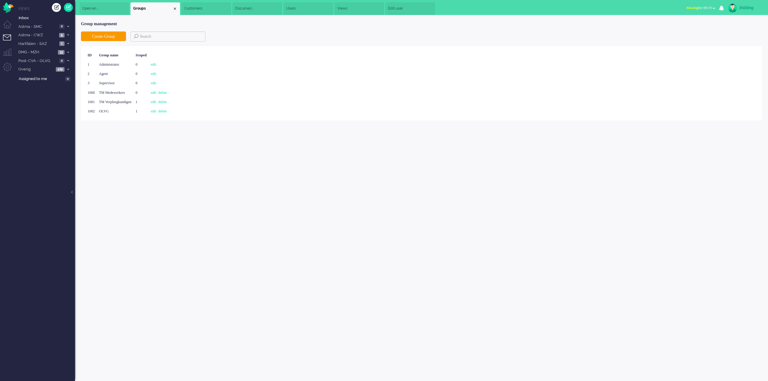
click at [176, 9] on div "Close tab" at bounding box center [175, 8] width 5 height 5
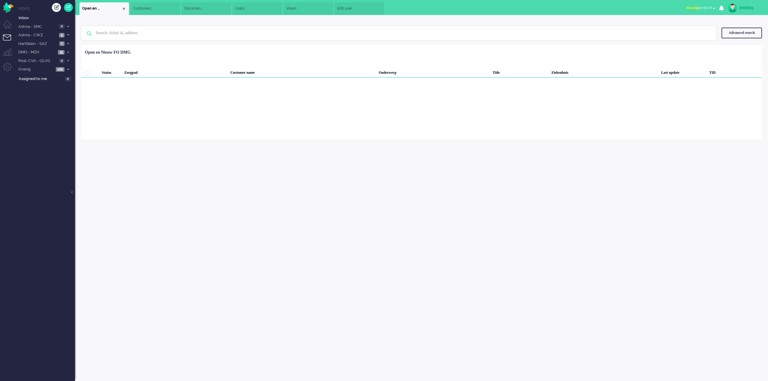
click at [176, 9] on li "Customers" at bounding box center [156, 8] width 50 height 13
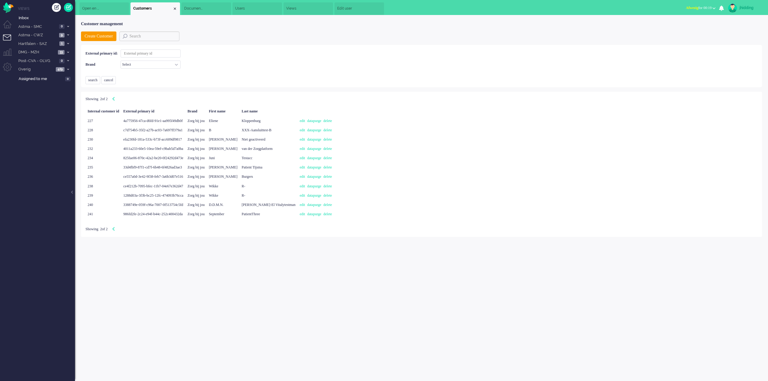
click at [176, 9] on div "Close tab" at bounding box center [175, 8] width 5 height 5
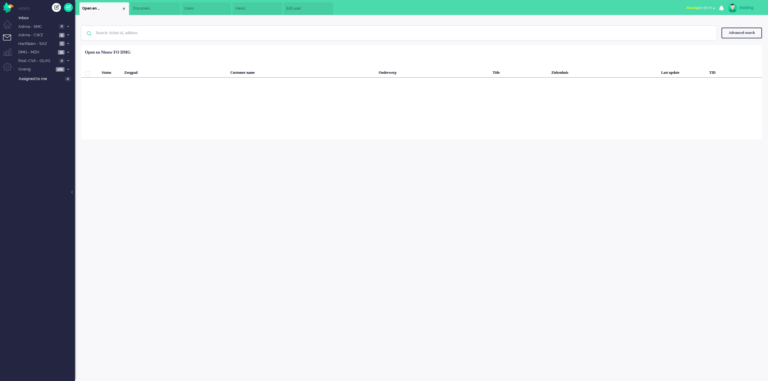
click at [176, 9] on li "Documentation" at bounding box center [156, 8] width 50 height 13
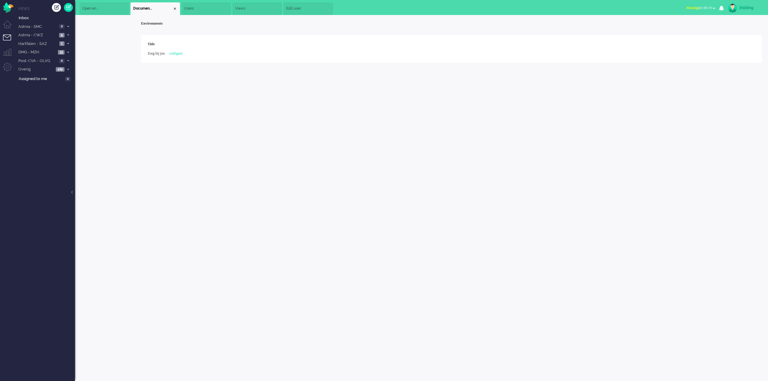
click at [176, 9] on div "Close tab" at bounding box center [175, 8] width 5 height 5
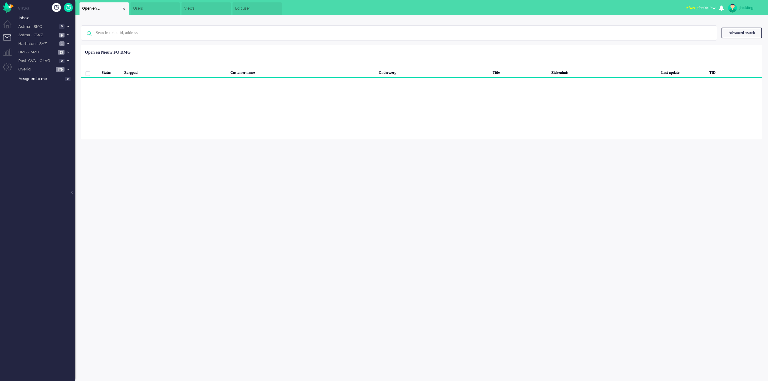
click at [176, 9] on li "Users" at bounding box center [156, 8] width 50 height 13
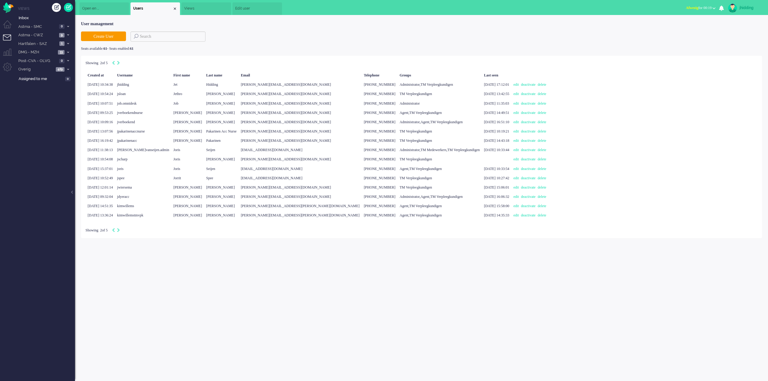
click at [176, 9] on div "Close tab" at bounding box center [175, 8] width 5 height 5
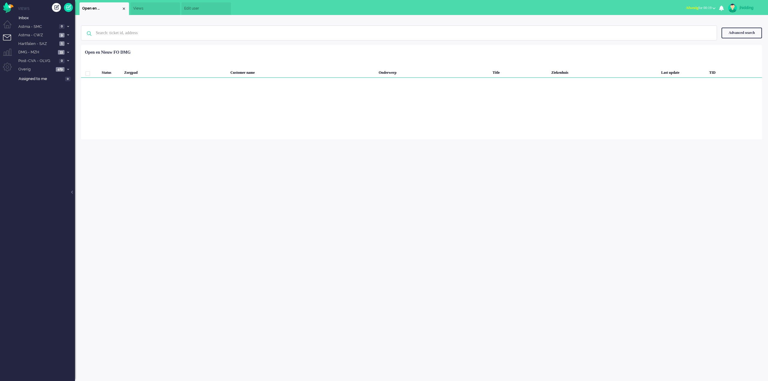
click at [176, 9] on li "Views" at bounding box center [156, 8] width 50 height 13
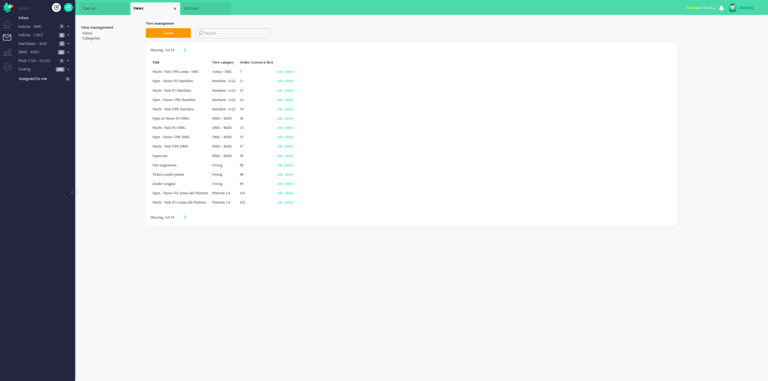
click at [176, 9] on div "Close tab" at bounding box center [175, 8] width 5 height 5
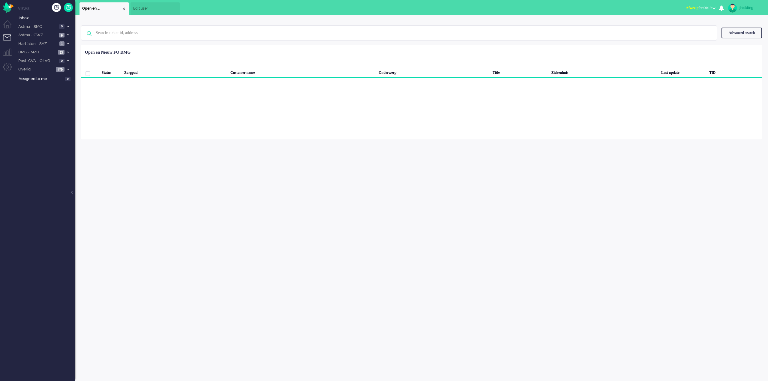
click at [176, 9] on li "Edit user" at bounding box center [156, 8] width 50 height 13
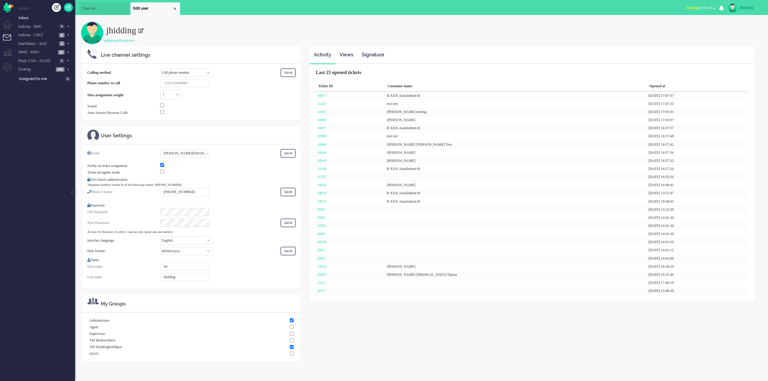
click at [176, 9] on div "Close tab" at bounding box center [175, 8] width 5 height 5
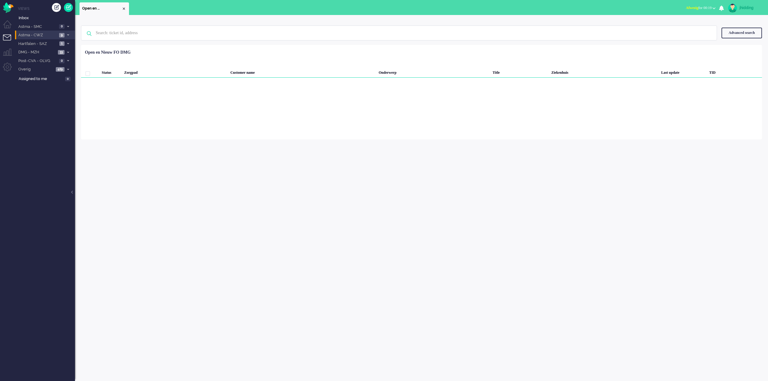
click at [44, 33] on span "Astma - CWZ" at bounding box center [37, 35] width 40 height 6
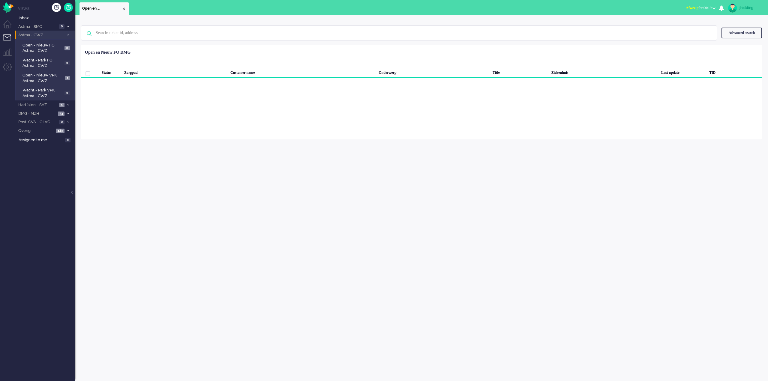
click at [43, 38] on li "Astma - CWZ 9" at bounding box center [45, 35] width 60 height 9
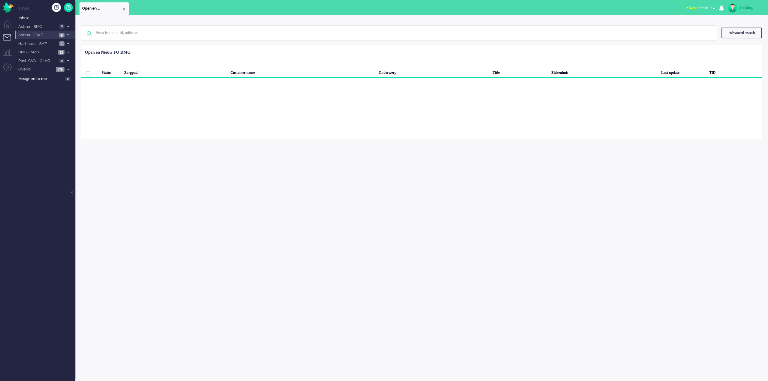
click at [43, 35] on span "Astma - CWZ" at bounding box center [37, 35] width 40 height 6
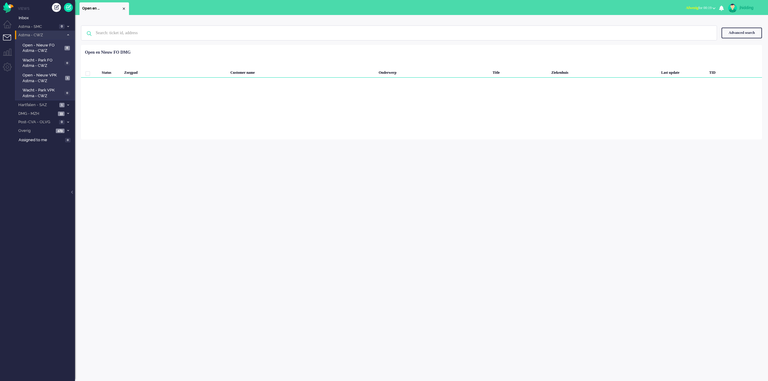
click at [42, 35] on span "Astma - CWZ" at bounding box center [40, 35] width 47 height 6
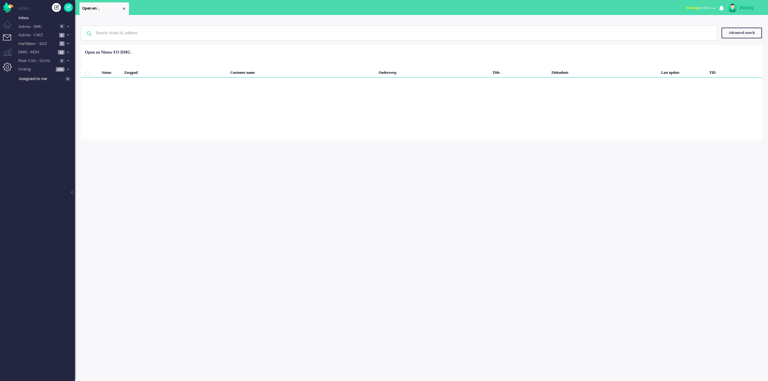
click at [9, 64] on li "Admin menu" at bounding box center [10, 70] width 14 height 14
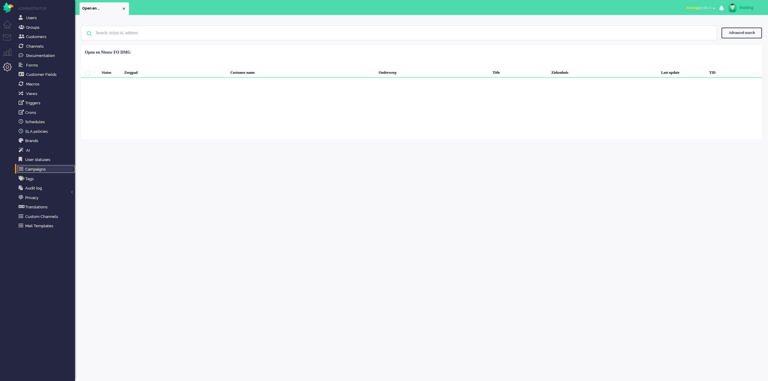
click at [38, 169] on link "Campaigns" at bounding box center [46, 169] width 58 height 7
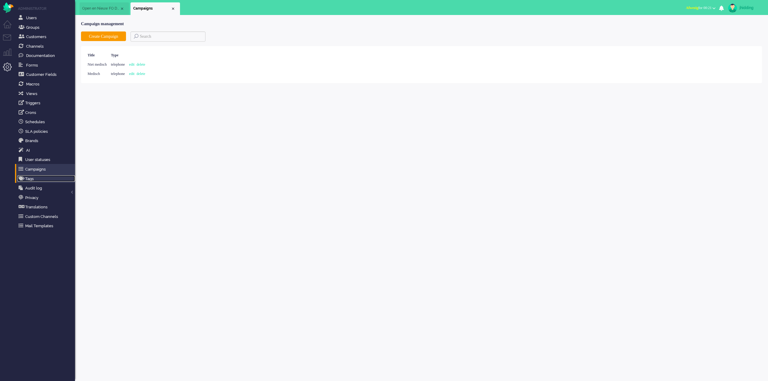
click at [34, 178] on link "Tags" at bounding box center [46, 179] width 58 height 7
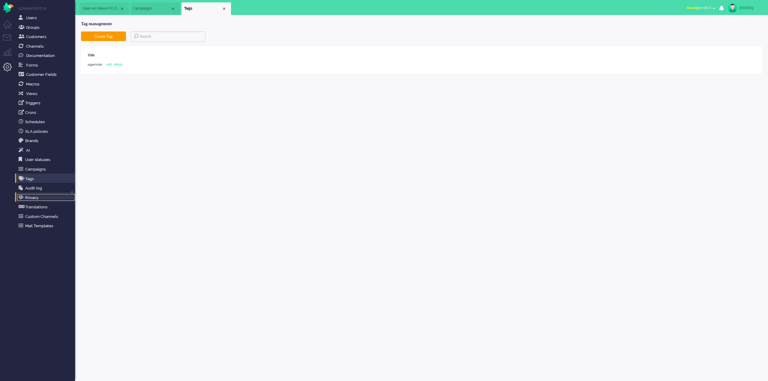
click at [35, 195] on link "Privacy" at bounding box center [46, 197] width 58 height 7
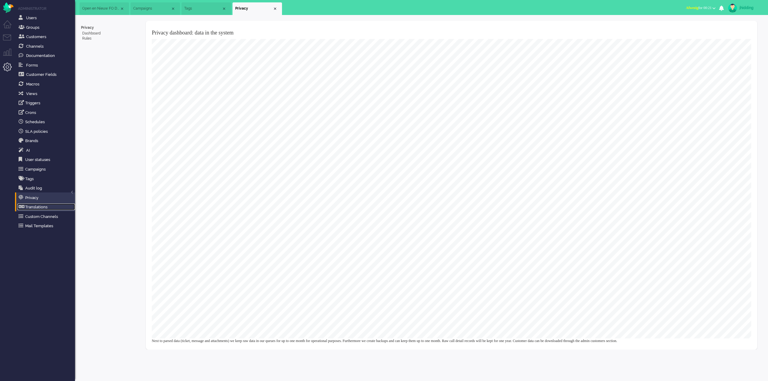
click at [36, 207] on link "Translations" at bounding box center [46, 207] width 58 height 7
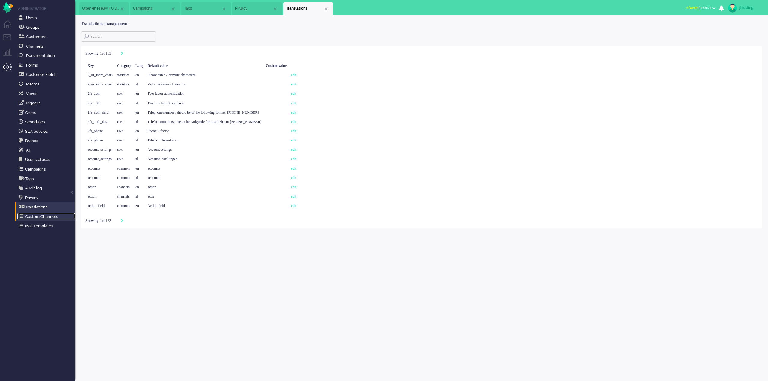
click at [38, 218] on link "Custom Channels" at bounding box center [46, 216] width 58 height 7
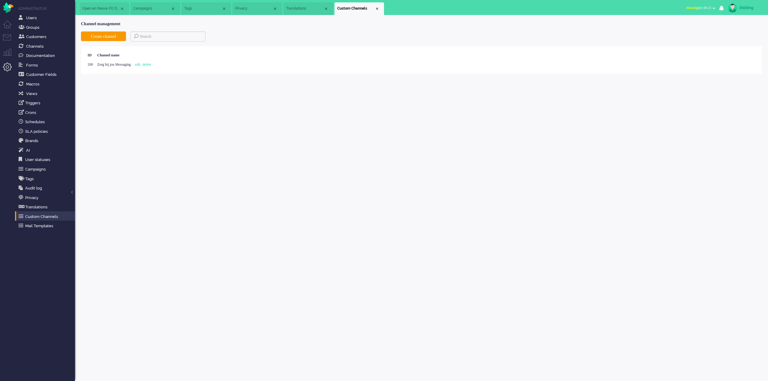
click at [39, 230] on ul "Administrator Users Groups Customers Channels Documentation Forms Customer Fiel…" at bounding box center [45, 190] width 60 height 381
click at [38, 226] on link "Mail Templates" at bounding box center [46, 226] width 58 height 7
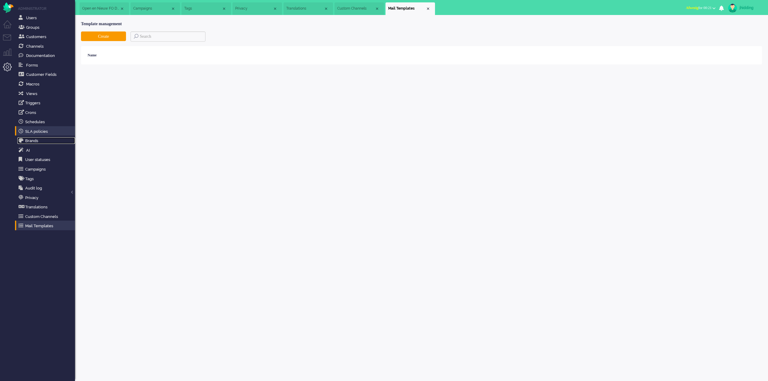
drag, startPoint x: 32, startPoint y: 141, endPoint x: 34, endPoint y: 134, distance: 8.0
click at [32, 141] on link "Brands" at bounding box center [46, 140] width 58 height 7
click at [34, 131] on link "SLA policies" at bounding box center [46, 131] width 58 height 7
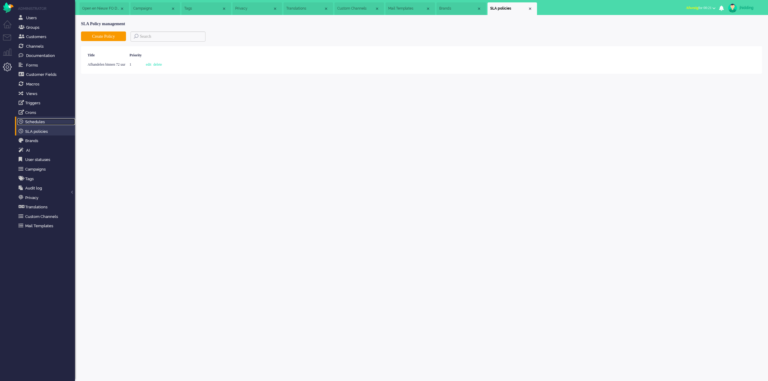
click at [35, 121] on link "Schedules" at bounding box center [46, 122] width 58 height 7
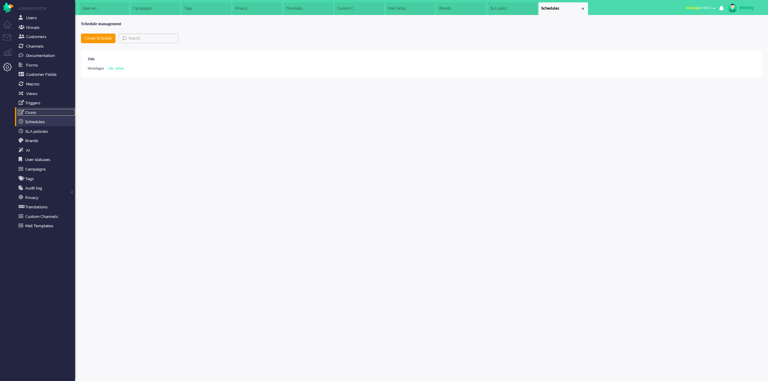
click at [34, 111] on link "Crons" at bounding box center [46, 112] width 58 height 7
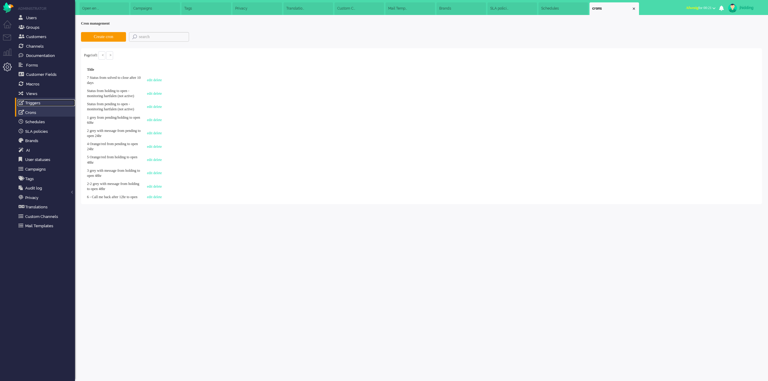
click at [35, 103] on link "Triggers" at bounding box center [46, 103] width 58 height 7
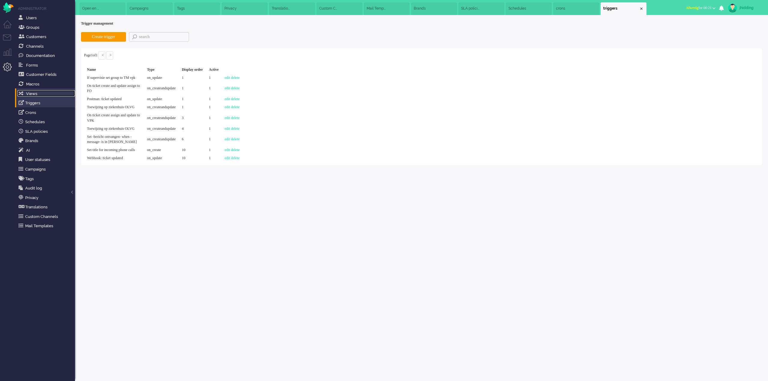
click at [33, 92] on span "Views" at bounding box center [31, 94] width 11 height 5
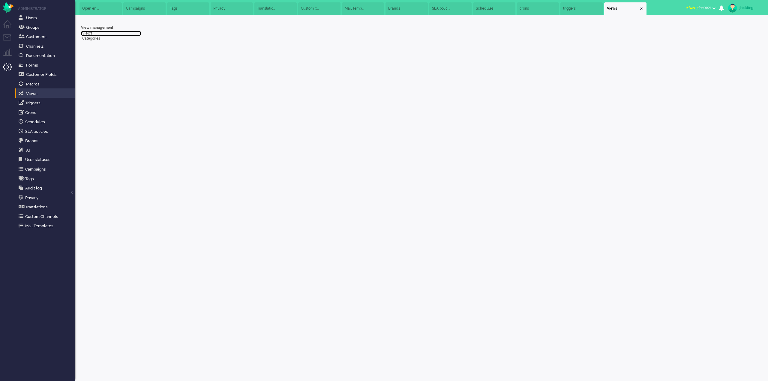
click at [90, 32] on link "Views" at bounding box center [111, 33] width 60 height 5
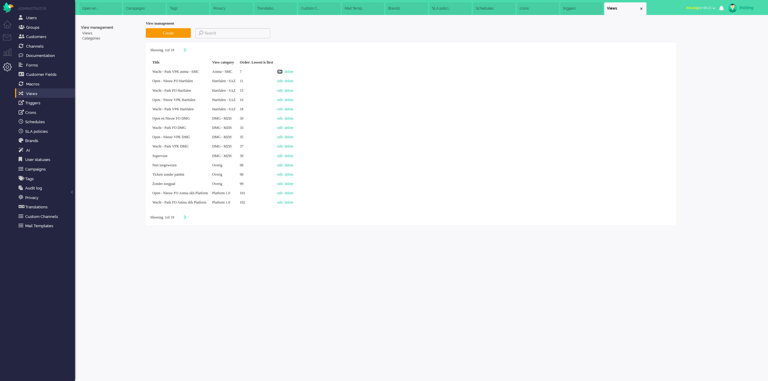
click at [283, 72] on link "edit" at bounding box center [279, 72] width 5 height 4
select select "priority"
select select "last_update"
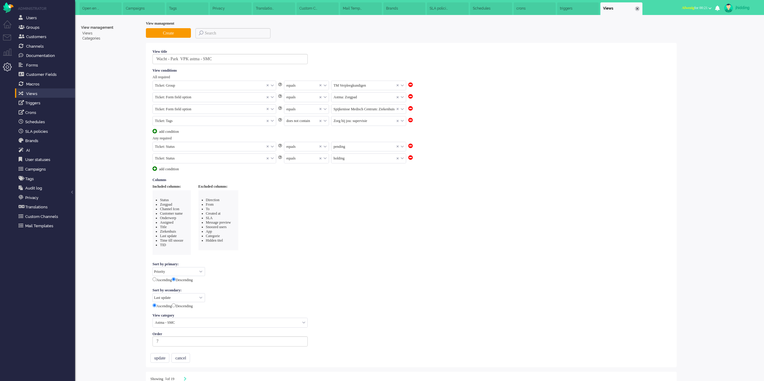
click at [639, 9] on div "Close tab" at bounding box center [637, 8] width 5 height 5
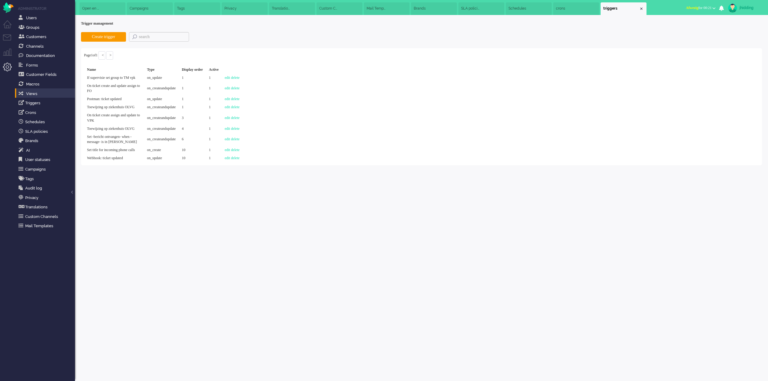
click at [134, 5] on li "Campaigns" at bounding box center [150, 8] width 46 height 13
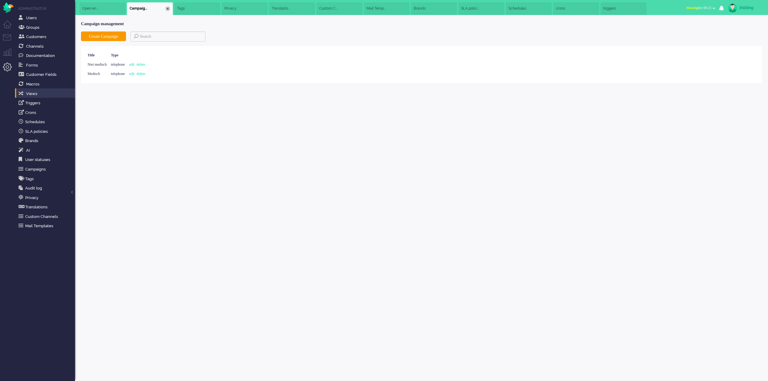
click at [168, 8] on div "Close tab" at bounding box center [167, 8] width 5 height 5
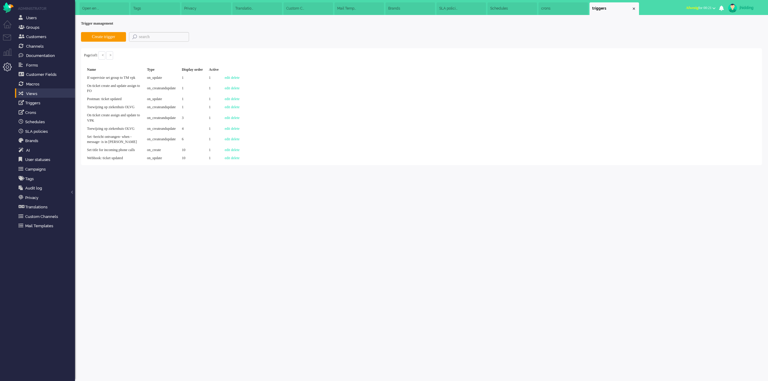
click at [168, 8] on li "Tags" at bounding box center [156, 8] width 50 height 13
click at [173, 8] on li "Privacy" at bounding box center [156, 8] width 50 height 13
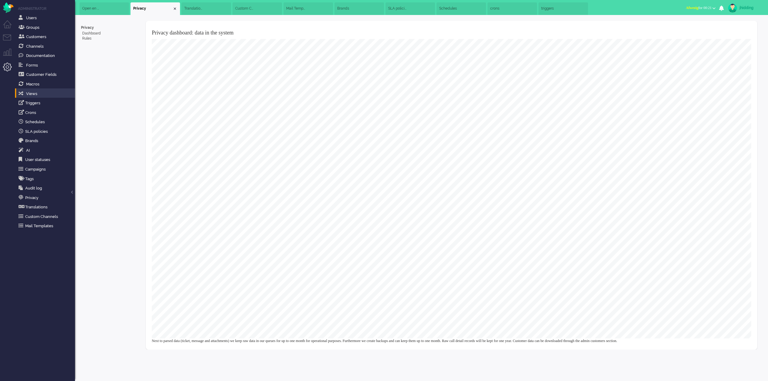
click at [176, 8] on div "Close tab" at bounding box center [175, 8] width 5 height 5
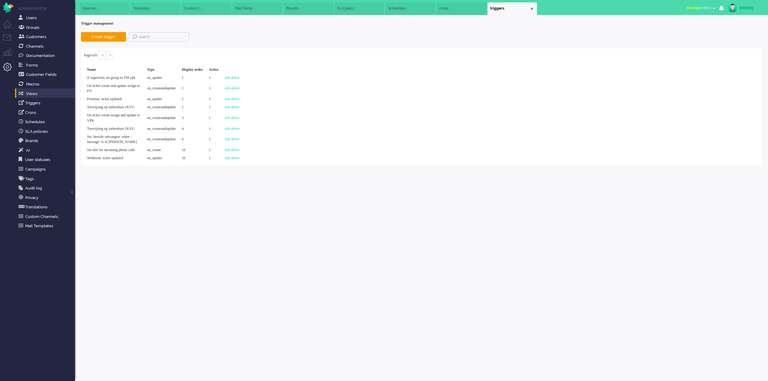
click at [175, 8] on li "Translations" at bounding box center [156, 8] width 50 height 13
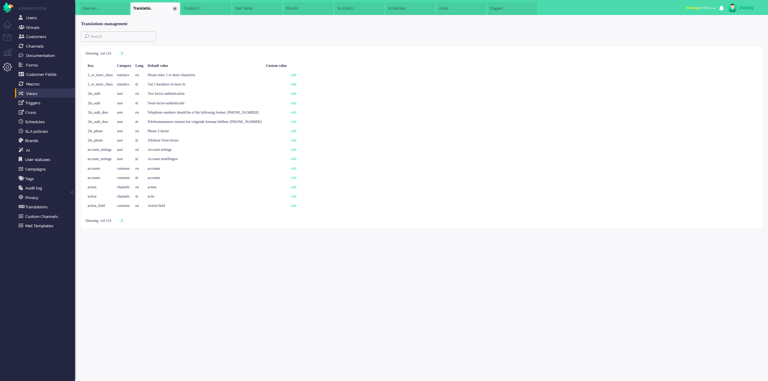
click at [177, 8] on div "Close tab" at bounding box center [175, 8] width 5 height 5
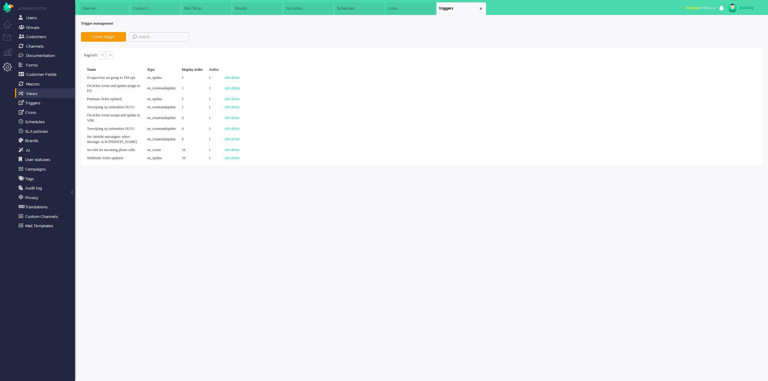
click at [176, 8] on li "Custom Channels" at bounding box center [156, 8] width 50 height 13
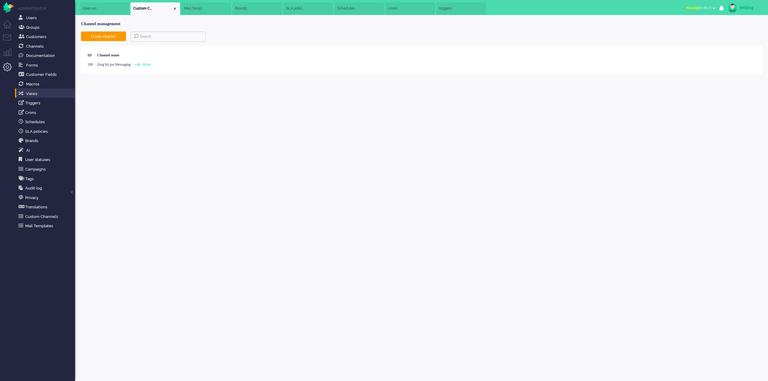
click at [176, 8] on div "Close tab" at bounding box center [175, 8] width 5 height 5
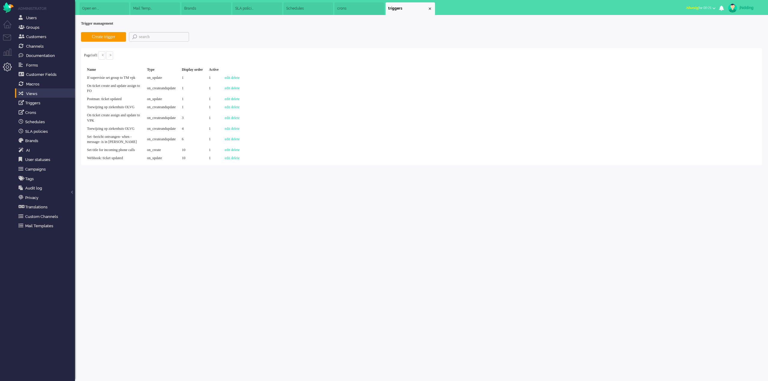
click at [176, 8] on li "Mail Templates" at bounding box center [156, 8] width 50 height 13
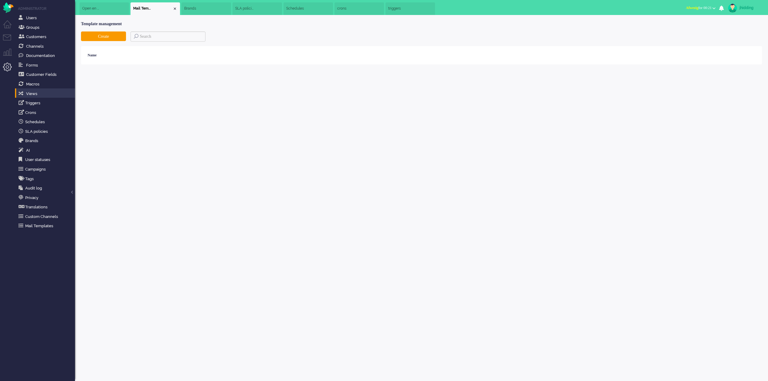
click at [176, 8] on div "Close tab" at bounding box center [175, 8] width 5 height 5
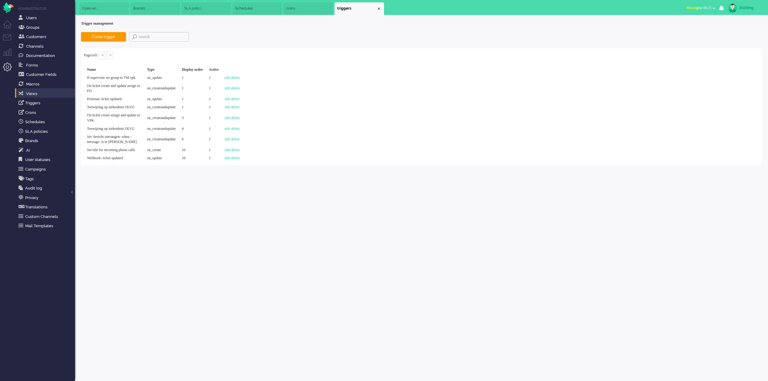
click at [176, 8] on li "Brands" at bounding box center [156, 8] width 50 height 13
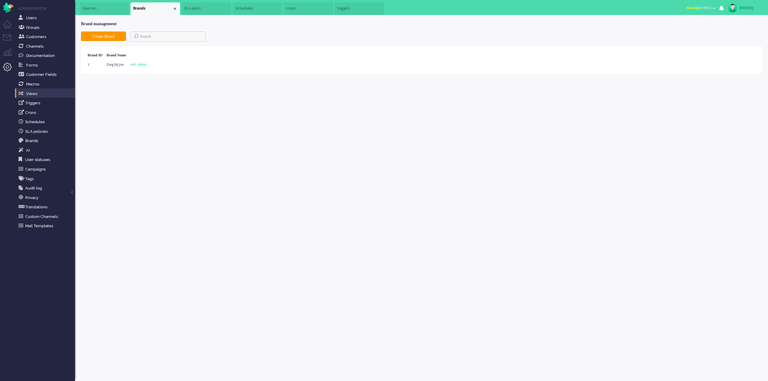
click at [176, 8] on div "Close tab" at bounding box center [175, 8] width 5 height 5
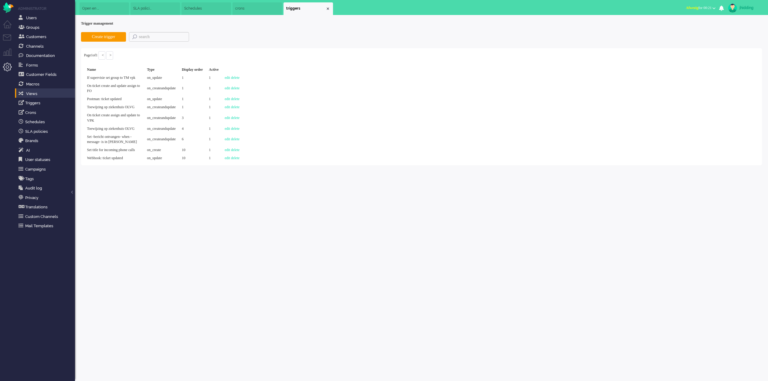
click at [176, 8] on li "SLA policies" at bounding box center [156, 8] width 50 height 13
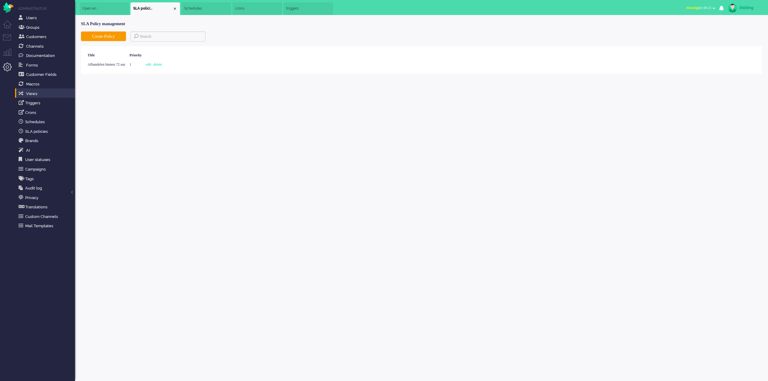
click at [176, 8] on div "Close tab" at bounding box center [175, 8] width 5 height 5
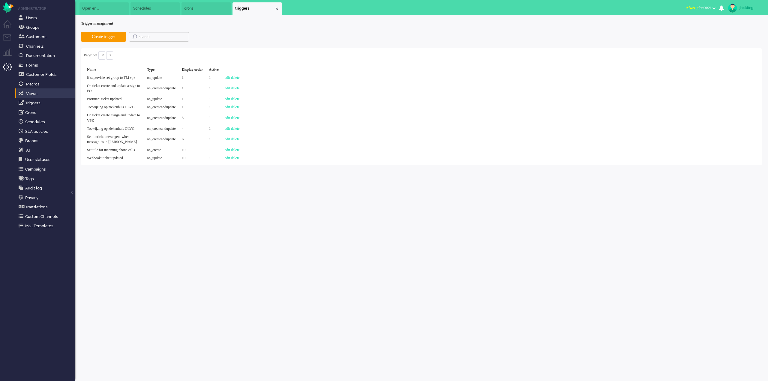
click at [176, 8] on li "Schedules" at bounding box center [156, 8] width 50 height 13
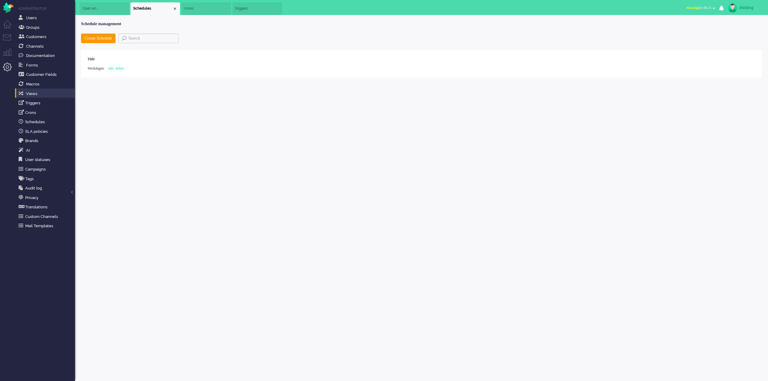
click at [176, 8] on div "Close tab" at bounding box center [175, 8] width 5 height 5
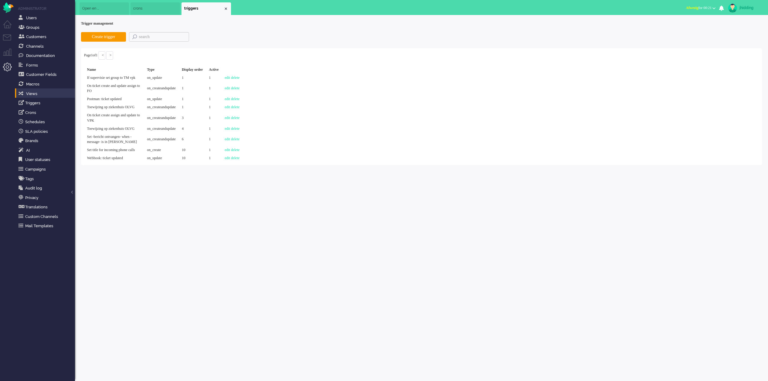
click at [176, 8] on li "crons" at bounding box center [156, 8] width 50 height 13
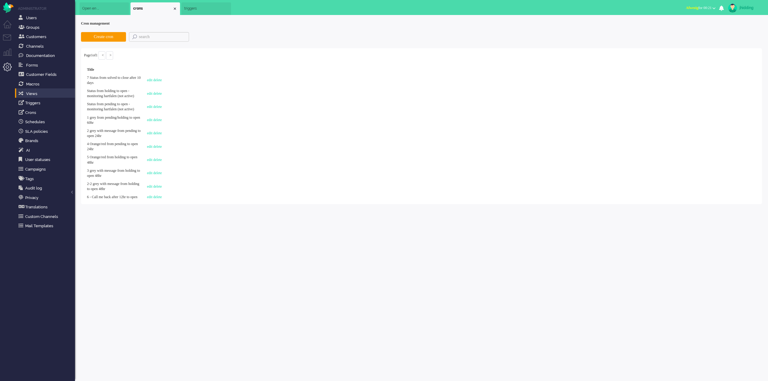
click at [176, 8] on div "Close tab" at bounding box center [175, 8] width 5 height 5
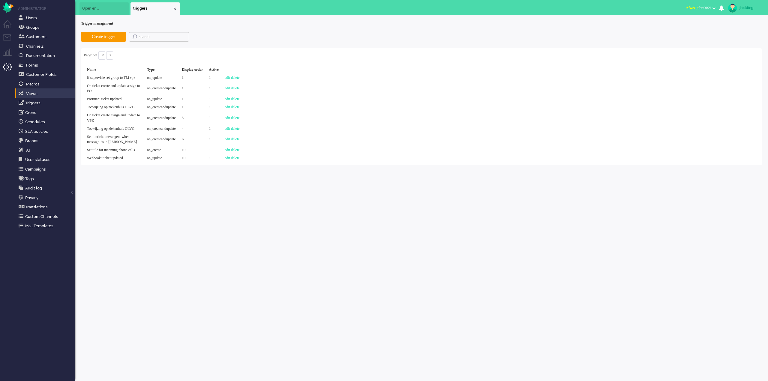
click at [176, 8] on div "Close tab" at bounding box center [175, 8] width 5 height 5
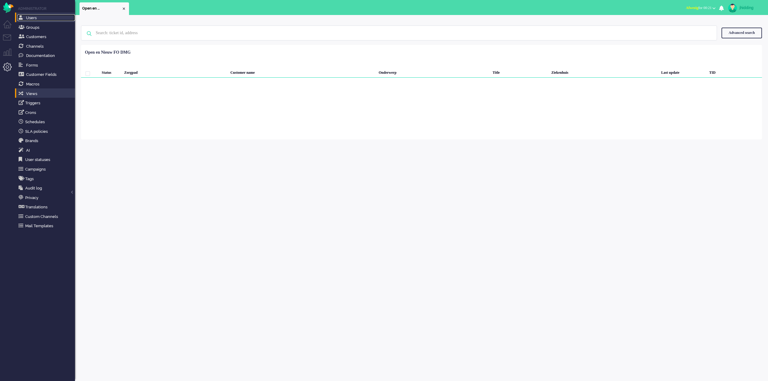
click at [31, 17] on span "Users" at bounding box center [31, 18] width 11 height 5
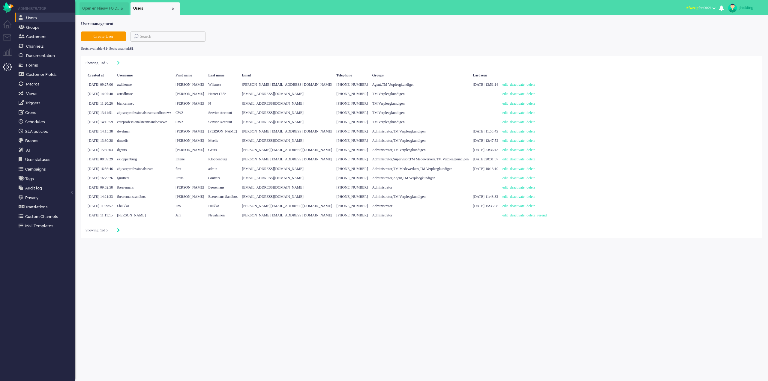
click at [120, 230] on icon "Next" at bounding box center [118, 230] width 3 height 4
type input "2"
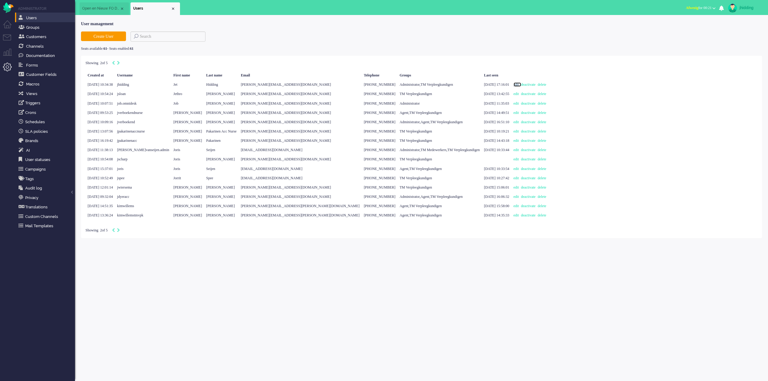
click at [514, 84] on link "edit" at bounding box center [518, 85] width 8 height 4
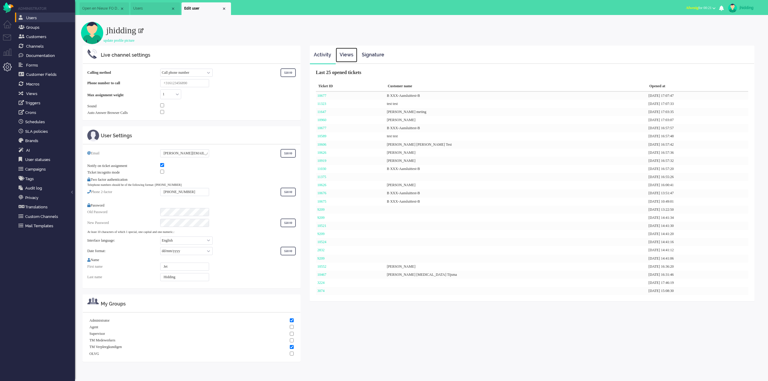
click at [345, 55] on link "Views" at bounding box center [347, 55] width 22 height 15
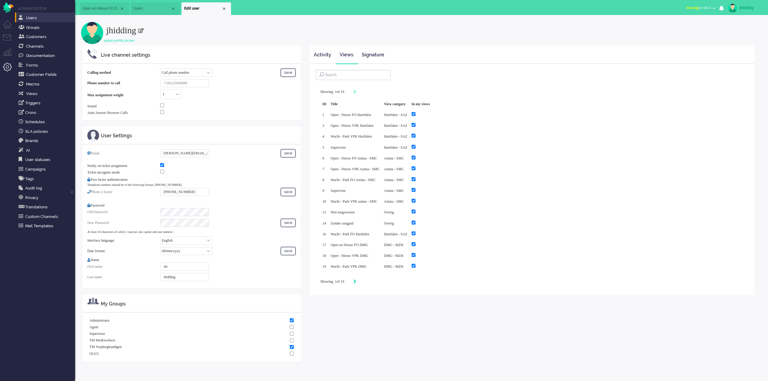
click at [356, 280] on icon "Next" at bounding box center [354, 282] width 3 height 4
type input "2"
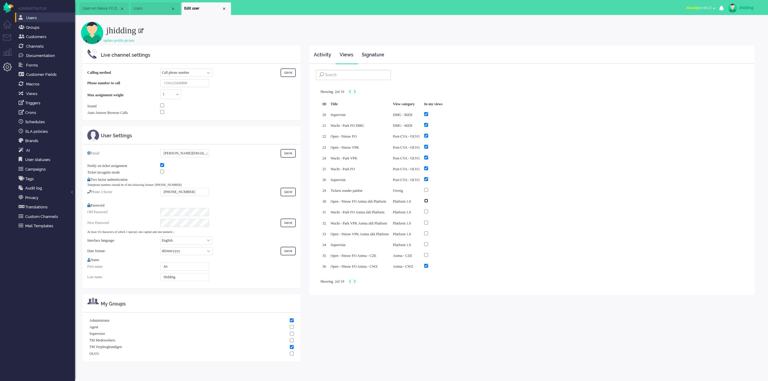
click at [428, 199] on input "checkbox" at bounding box center [426, 201] width 4 height 4
checkbox input "true"
click at [428, 232] on input "checkbox" at bounding box center [426, 234] width 4 height 4
checkbox input "true"
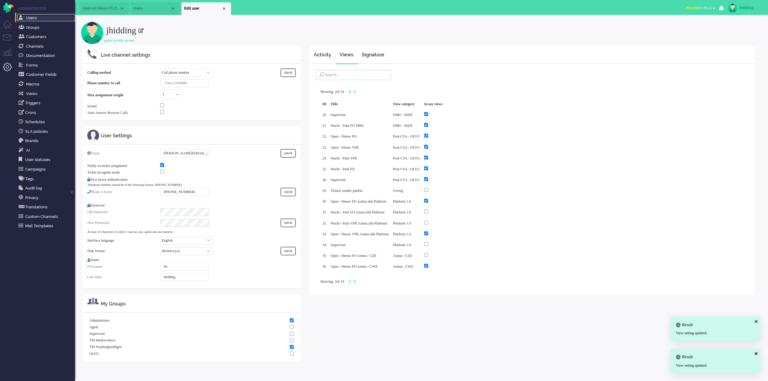
click at [28, 16] on span "Users" at bounding box center [31, 18] width 11 height 5
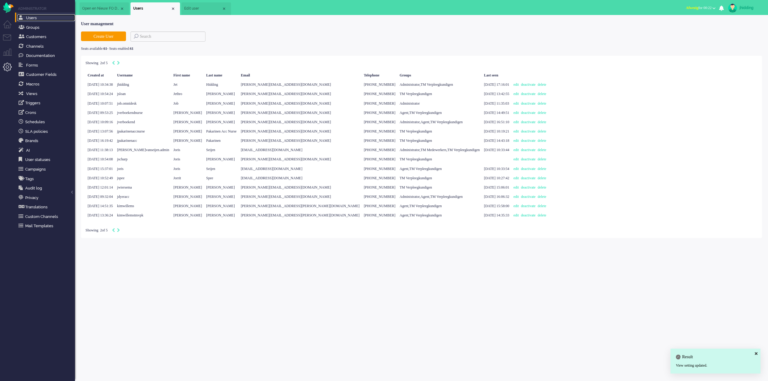
click at [89, 6] on span "Open en Nieuw FO DMG" at bounding box center [101, 8] width 38 height 5
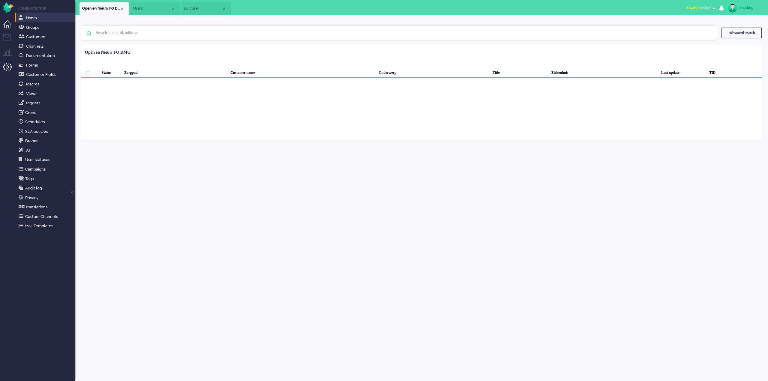
click at [5, 24] on li "Dashboard menu" at bounding box center [10, 27] width 14 height 14
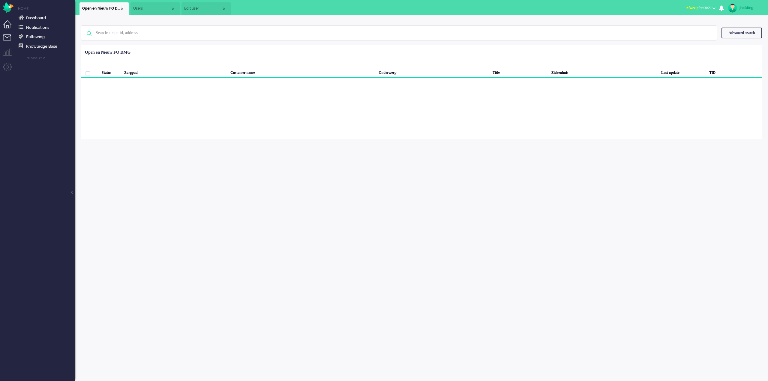
click at [7, 40] on li "Tickets menu" at bounding box center [10, 42] width 14 height 14
click at [26, 24] on span "Astma - SMC" at bounding box center [37, 27] width 40 height 6
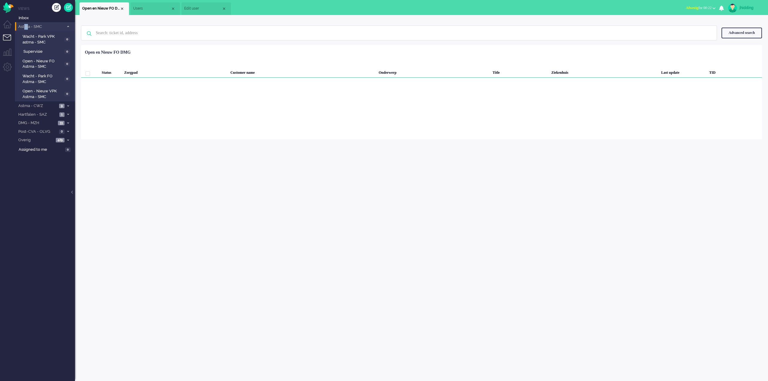
click at [29, 26] on span "Astma - SMC" at bounding box center [40, 27] width 47 height 6
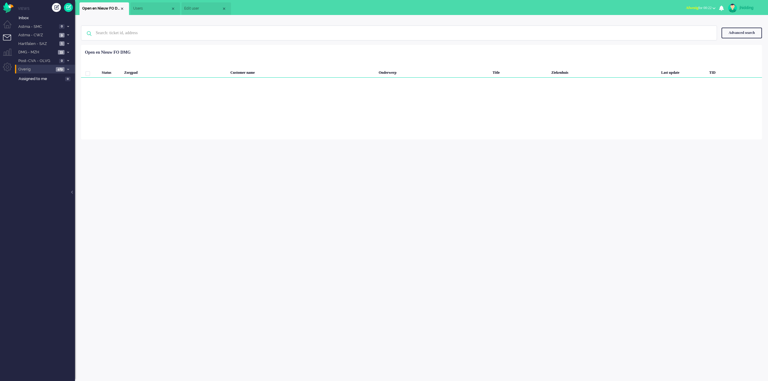
click at [31, 68] on span "Overig" at bounding box center [35, 70] width 37 height 6
click at [37, 78] on span "Niet toegewezen" at bounding box center [41, 80] width 37 height 6
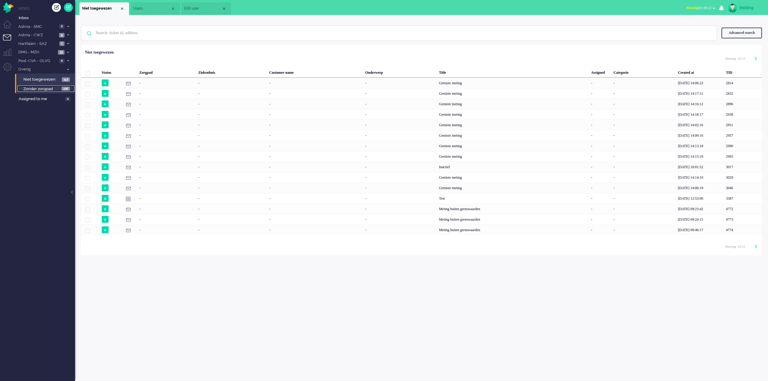
click at [39, 86] on span "Zonder zorgpad" at bounding box center [41, 89] width 37 height 6
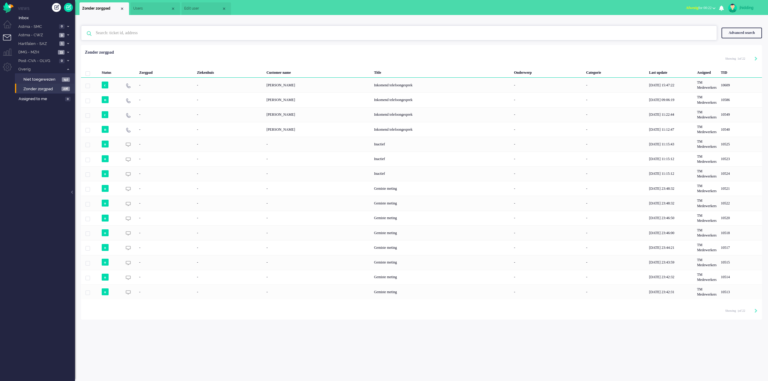
click at [111, 32] on input "text" at bounding box center [400, 33] width 618 height 14
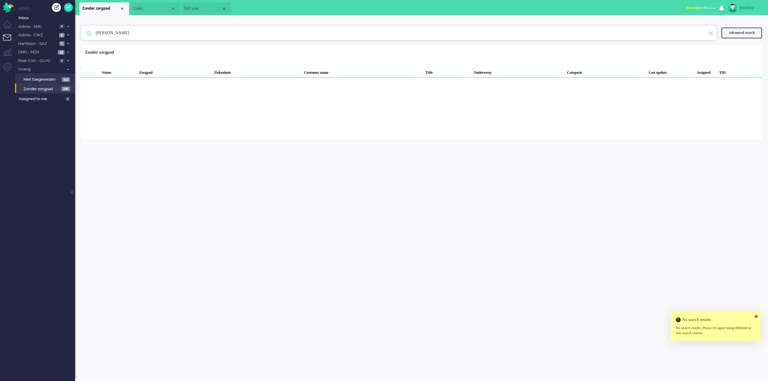
drag, startPoint x: 142, startPoint y: 31, endPoint x: 81, endPoint y: 32, distance: 60.9
click at [81, 32] on div "kim No search results Please try again" at bounding box center [399, 33] width 636 height 15
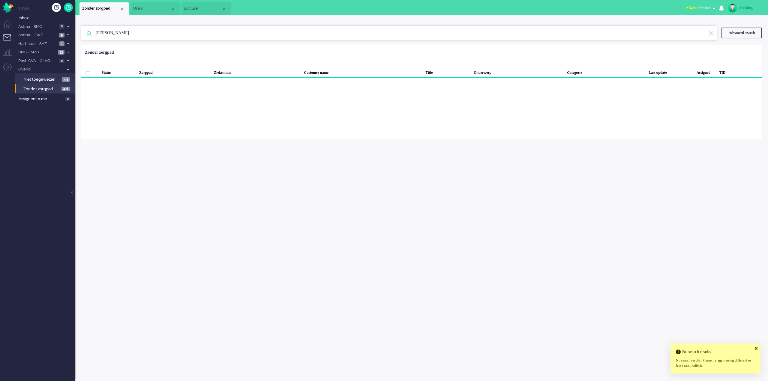
type input "[PERSON_NAME]"
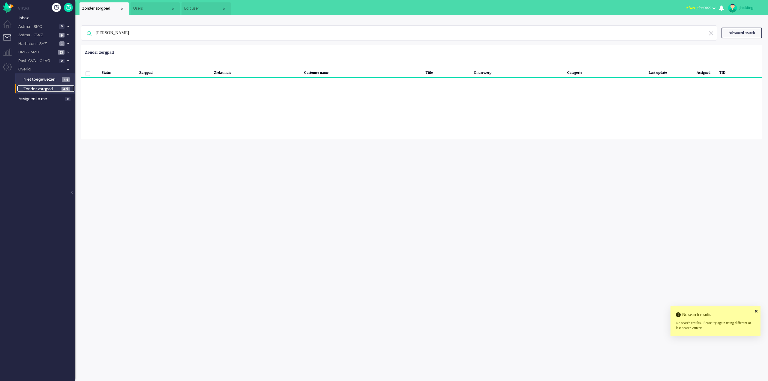
click at [42, 89] on span "Zonder zorgpad" at bounding box center [41, 89] width 37 height 6
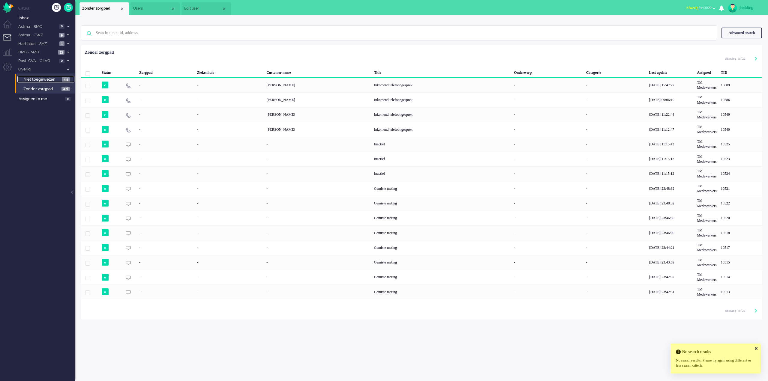
click at [41, 78] on span "Niet toegewezen" at bounding box center [41, 80] width 37 height 6
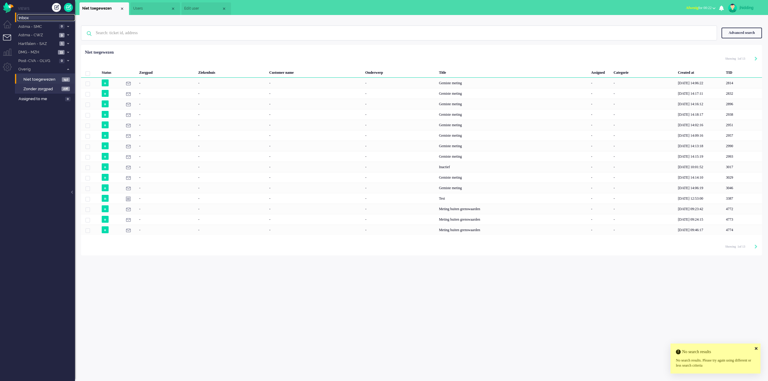
click at [31, 16] on span "Inbox" at bounding box center [47, 18] width 56 height 6
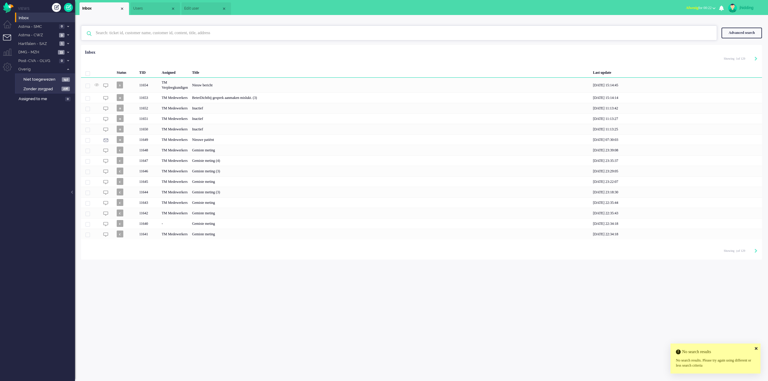
click at [137, 33] on input "text" at bounding box center [400, 33] width 618 height 14
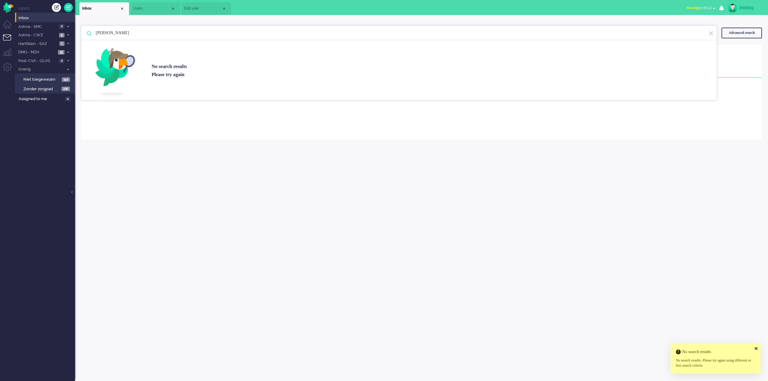
type input "[PERSON_NAME]"
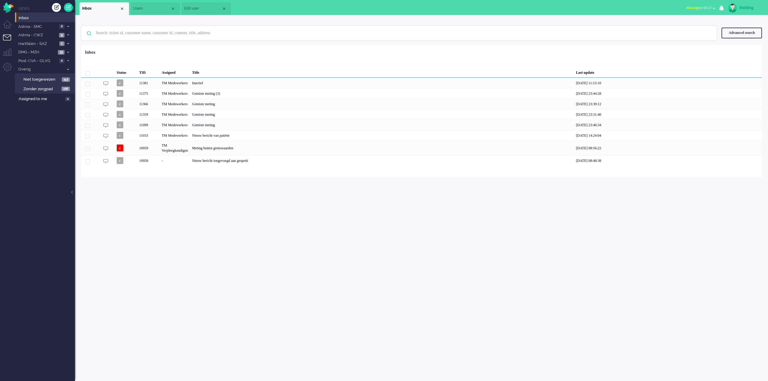
click at [242, 251] on div "1 1 3 8 1 K i m R o o d a l a r m I n a c t i e f n o r e p l y + c 4 7 c 3 a 3…" at bounding box center [421, 198] width 693 height 366
click at [7, 67] on li "Admin menu" at bounding box center [10, 70] width 14 height 14
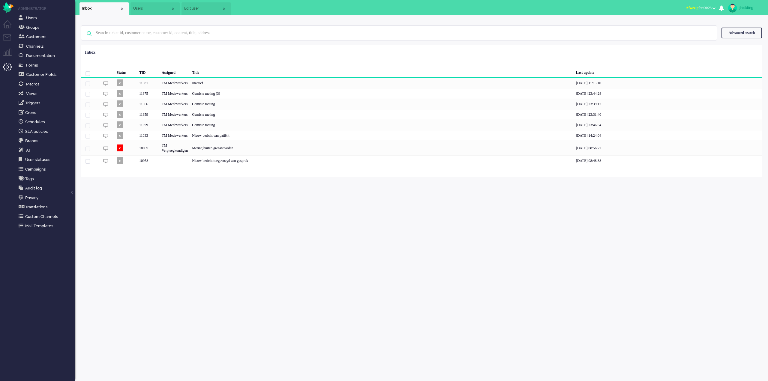
click at [157, 5] on li "Users" at bounding box center [156, 8] width 50 height 13
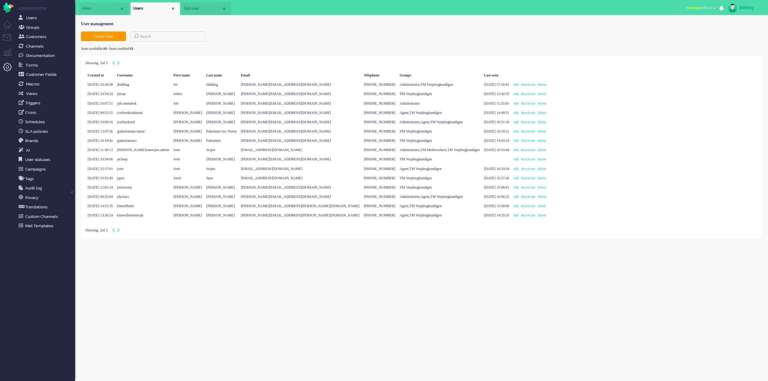
click at [197, 7] on span "Edit user" at bounding box center [203, 8] width 38 height 5
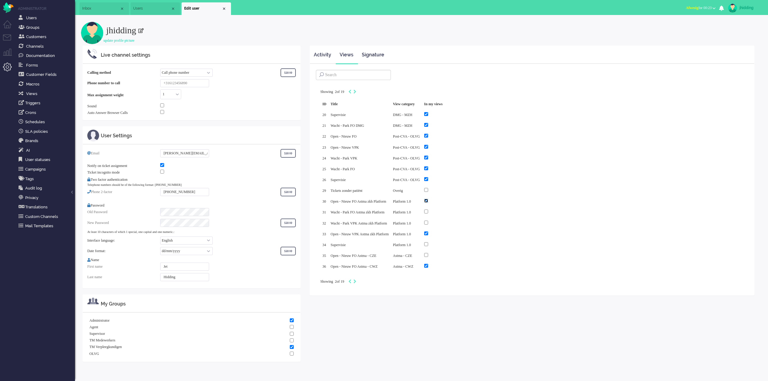
click at [428, 199] on input "checkbox" at bounding box center [426, 201] width 4 height 4
checkbox input "false"
click at [428, 232] on input "checkbox" at bounding box center [426, 234] width 4 height 4
checkbox input "false"
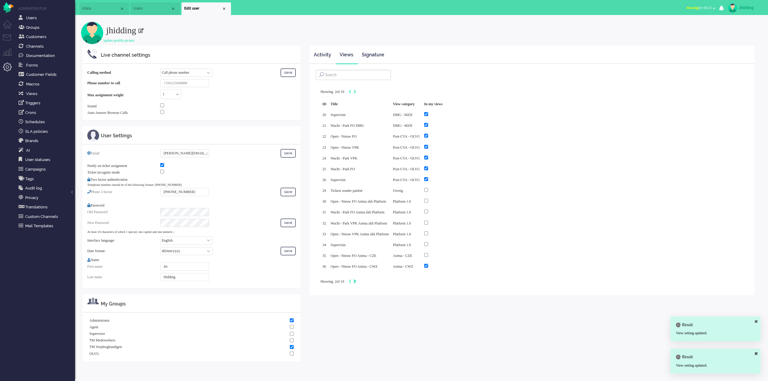
click at [356, 280] on icon "Next" at bounding box center [354, 282] width 3 height 4
type input "3"
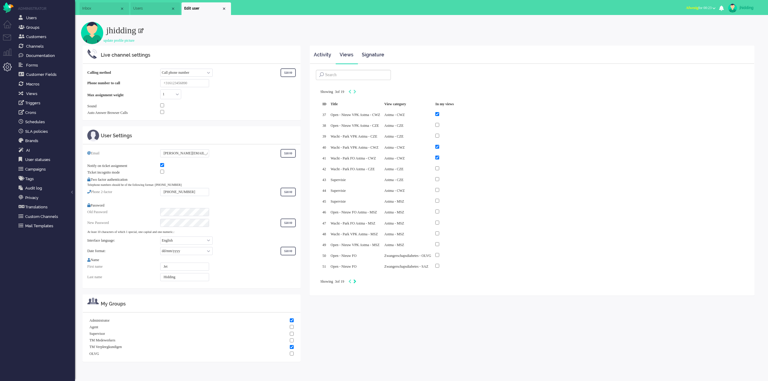
click at [356, 280] on icon "Next" at bounding box center [354, 282] width 3 height 4
type input "4"
click at [356, 280] on icon "Next" at bounding box center [354, 282] width 3 height 4
type input "5"
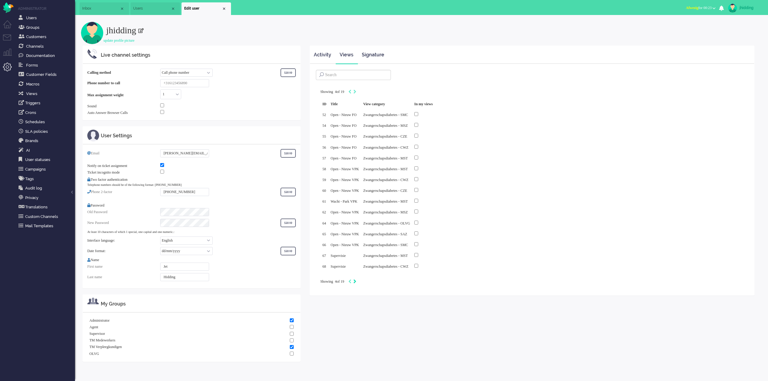
type input "5"
click at [356, 280] on icon "Next" at bounding box center [354, 282] width 3 height 4
type input "6"
click at [356, 280] on icon "Next" at bounding box center [354, 282] width 3 height 4
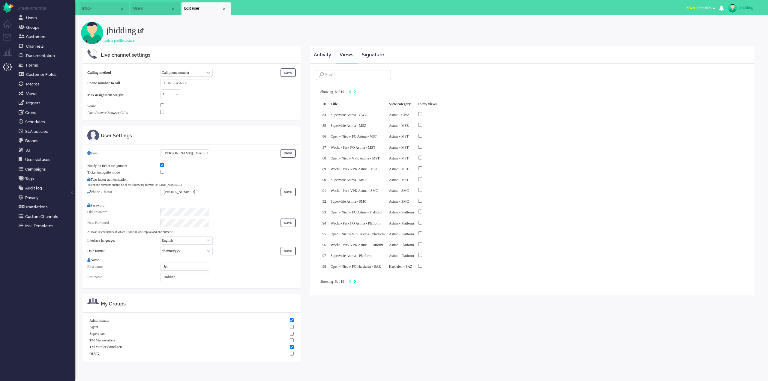
type input "7"
click at [356, 280] on icon "Next" at bounding box center [354, 282] width 3 height 4
type input "8"
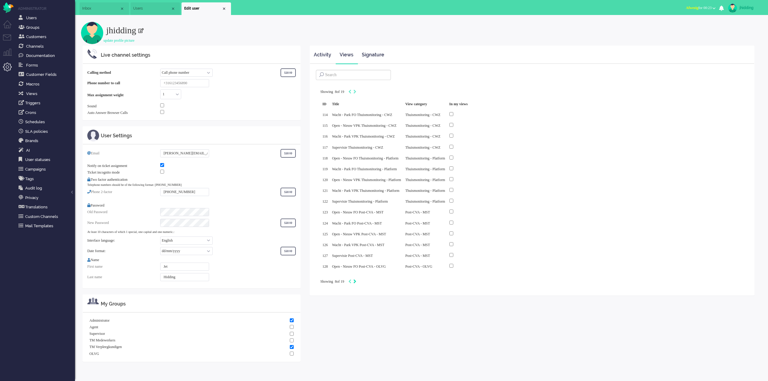
click at [356, 280] on icon "Next" at bounding box center [354, 282] width 3 height 4
type input "9"
click at [356, 280] on icon "Next" at bounding box center [354, 282] width 3 height 4
type input "10"
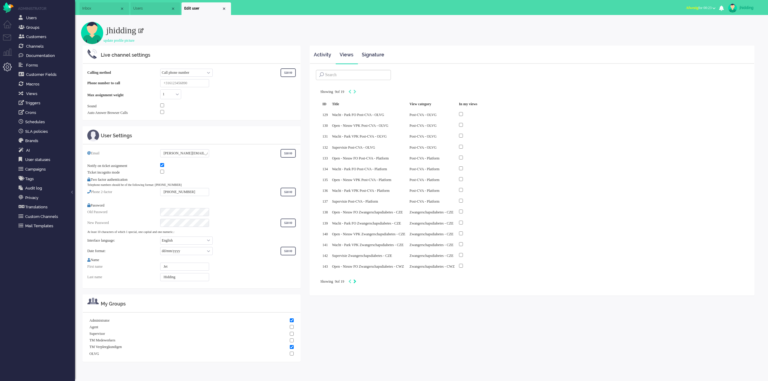
type input "10"
click at [355, 280] on icon "Previous" at bounding box center [353, 282] width 3 height 4
type input "9"
click at [356, 280] on icon "Next" at bounding box center [354, 282] width 3 height 4
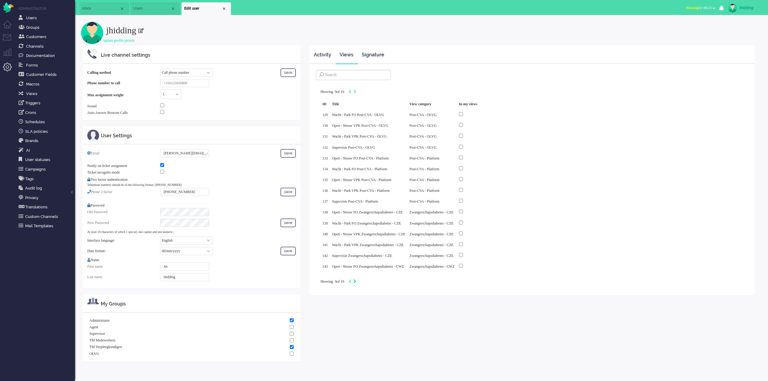
type input "10"
click at [355, 280] on icon "Previous" at bounding box center [353, 282] width 3 height 4
type input "9"
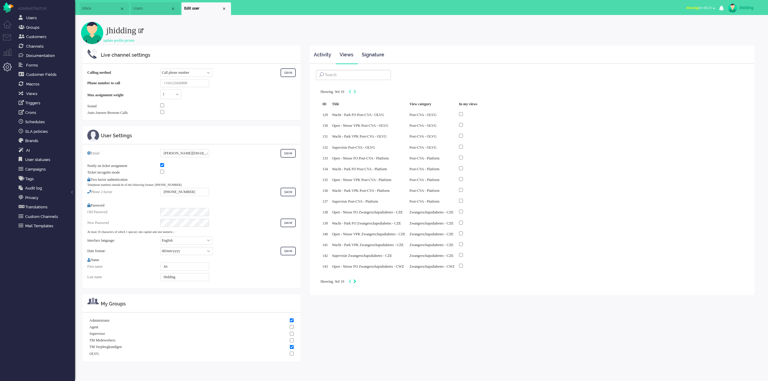
click at [356, 280] on icon "Next" at bounding box center [354, 282] width 3 height 4
type input "10"
click at [360, 280] on icon "Next" at bounding box center [358, 282] width 3 height 4
type input "11"
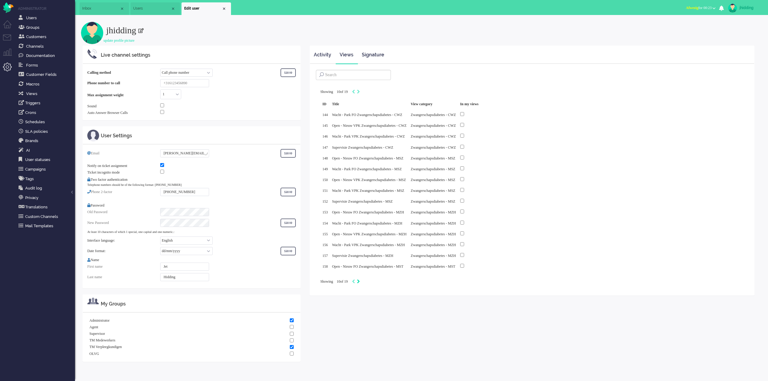
type input "11"
click at [360, 280] on icon "Next" at bounding box center [358, 282] width 3 height 4
type input "12"
click at [360, 280] on icon "Next" at bounding box center [358, 282] width 3 height 4
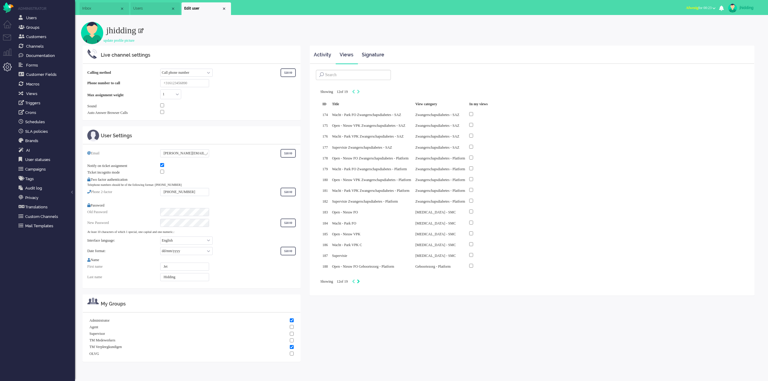
type input "13"
click at [360, 280] on icon "Next" at bounding box center [358, 282] width 3 height 4
type input "14"
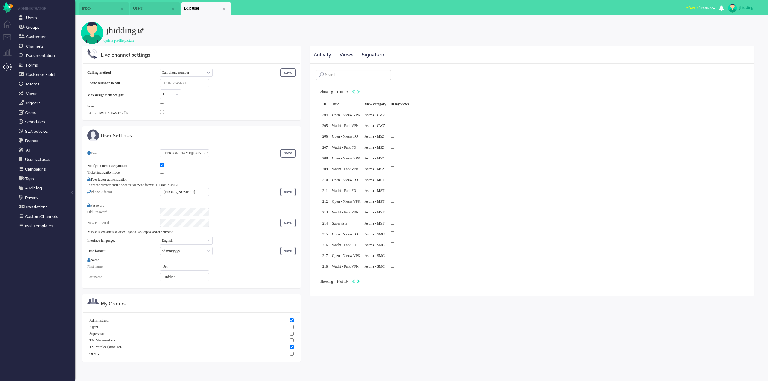
click at [360, 280] on icon "Next" at bounding box center [358, 282] width 3 height 4
type input "15"
click at [360, 280] on icon "Next" at bounding box center [358, 282] width 3 height 4
type input "16"
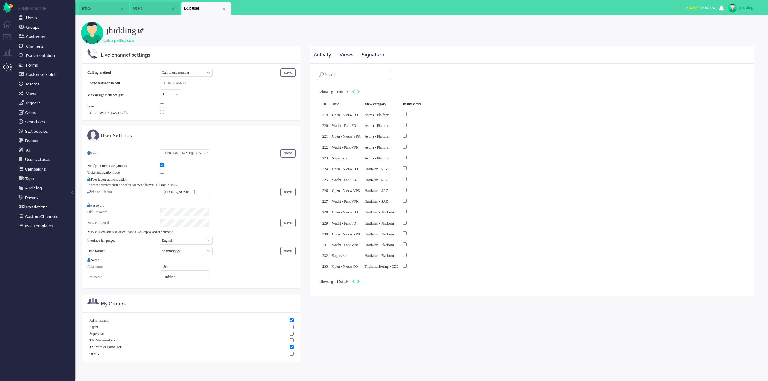
type input "16"
click at [360, 280] on icon "Next" at bounding box center [358, 282] width 3 height 4
type input "17"
click at [355, 280] on icon "Previous" at bounding box center [353, 282] width 3 height 4
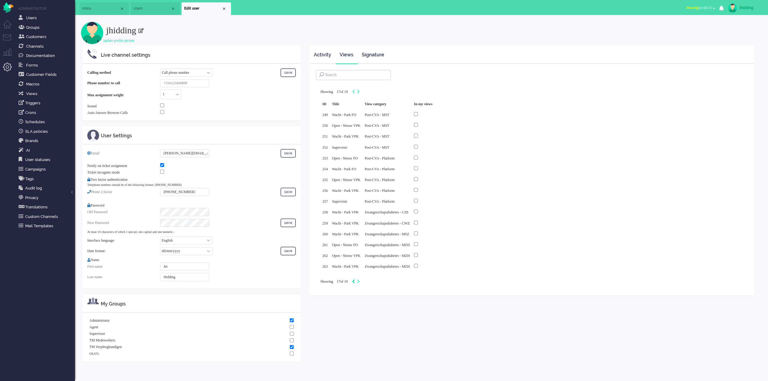
type input "16"
click at [355, 280] on icon "Previous" at bounding box center [353, 282] width 3 height 4
type input "15"
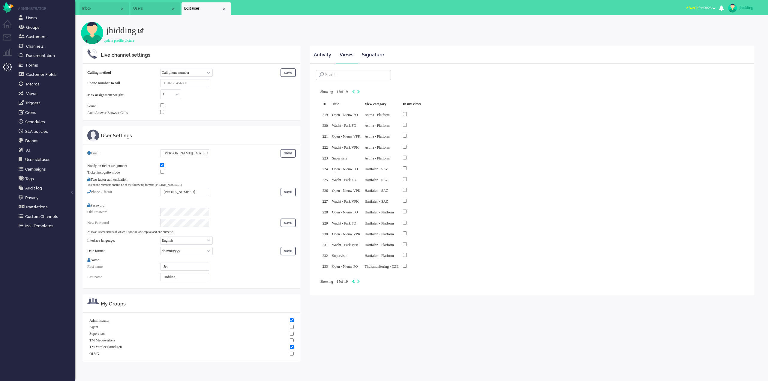
click at [355, 280] on icon "Previous" at bounding box center [353, 282] width 3 height 4
type input "14"
click at [355, 280] on icon "Previous" at bounding box center [353, 282] width 3 height 4
type input "13"
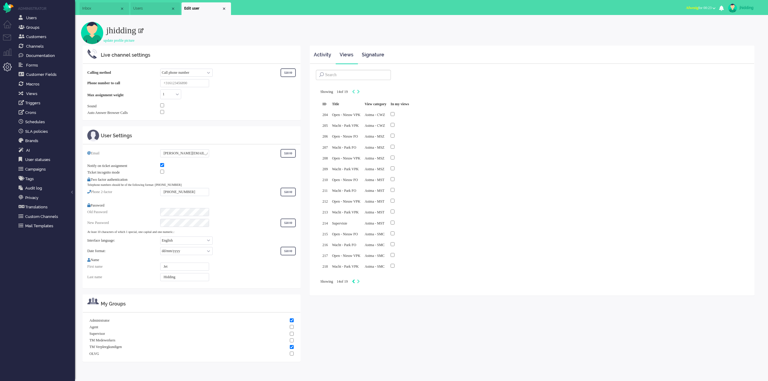
type input "13"
click at [355, 280] on icon "Previous" at bounding box center [353, 282] width 3 height 4
type input "12"
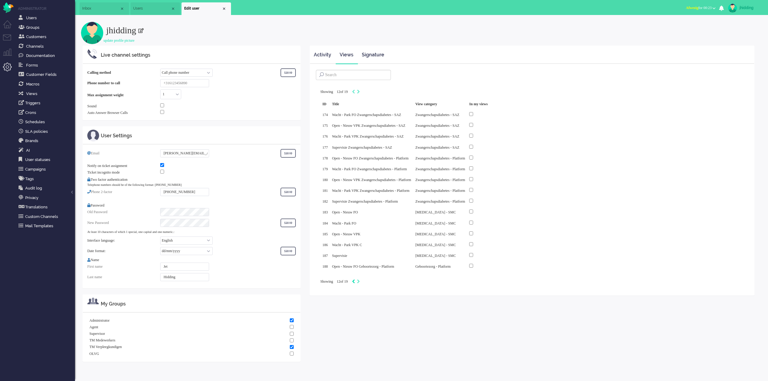
click at [355, 280] on icon "Previous" at bounding box center [353, 282] width 3 height 4
type input "11"
click at [355, 280] on icon "Previous" at bounding box center [353, 282] width 3 height 4
type input "10"
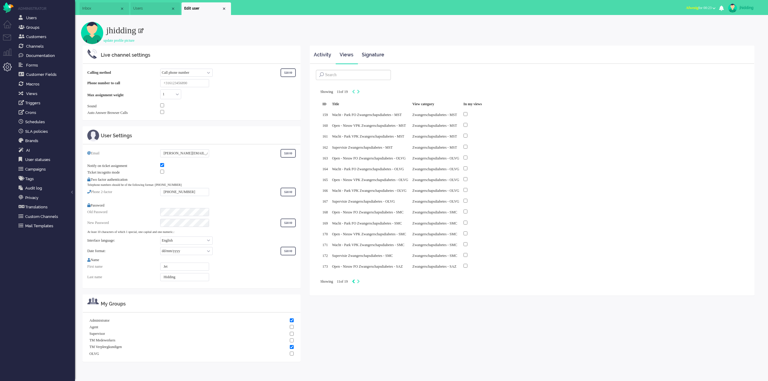
type input "10"
click at [355, 280] on icon "Previous" at bounding box center [353, 282] width 3 height 4
type input "9"
click at [356, 280] on icon "Next" at bounding box center [354, 282] width 3 height 4
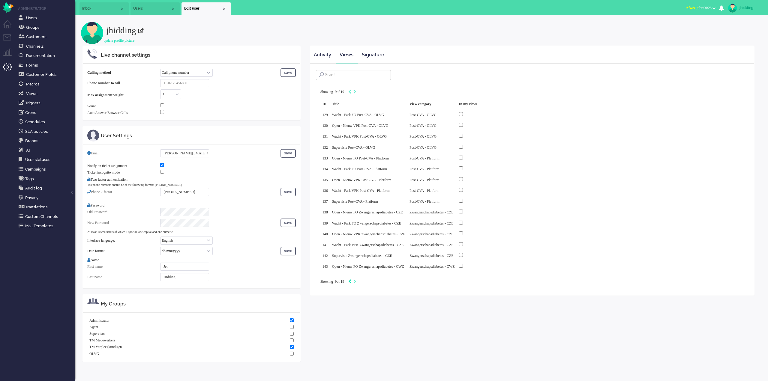
type input "10"
click at [351, 280] on icon "Previous" at bounding box center [349, 282] width 3 height 4
type input "9"
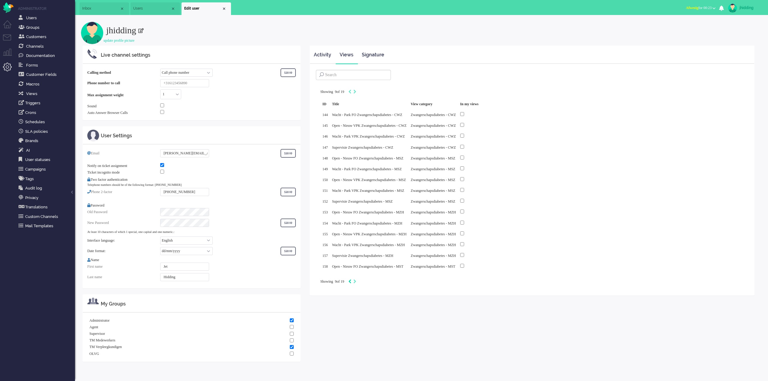
click at [356, 280] on icon "Next" at bounding box center [354, 282] width 3 height 4
type input "10"
click at [355, 280] on icon "Previous" at bounding box center [353, 282] width 3 height 4
type input "9"
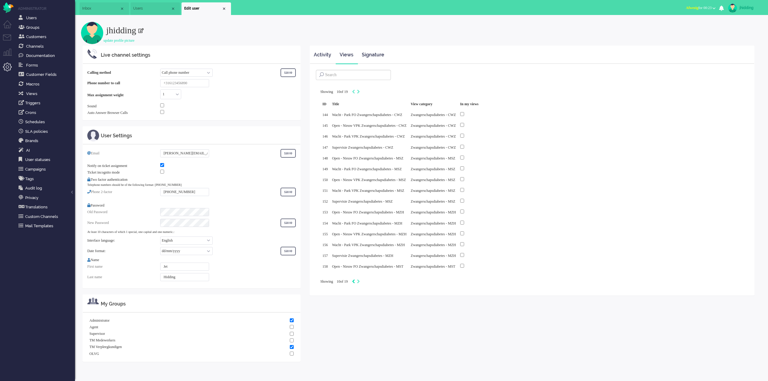
type input "9"
click at [356, 279] on div "Pagination" at bounding box center [351, 282] width 10 height 6
click at [351, 280] on icon "Previous" at bounding box center [349, 282] width 3 height 4
type input "8"
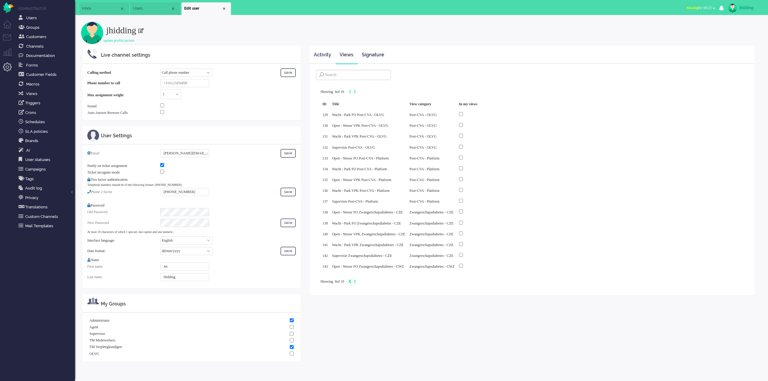
click at [351, 280] on icon "Previous" at bounding box center [349, 282] width 3 height 4
type input "7"
click at [351, 280] on icon "Previous" at bounding box center [349, 282] width 3 height 4
type input "6"
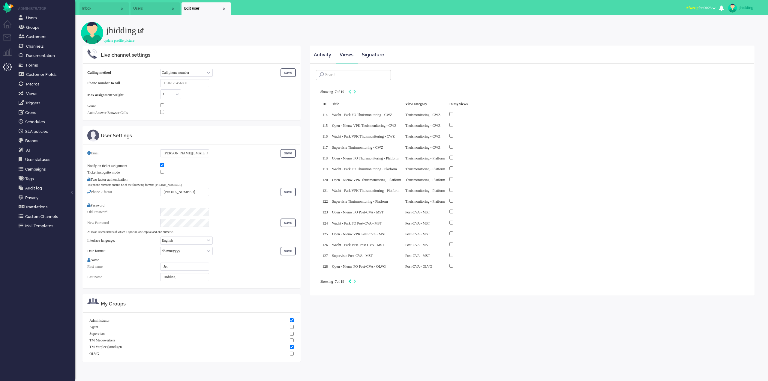
type input "6"
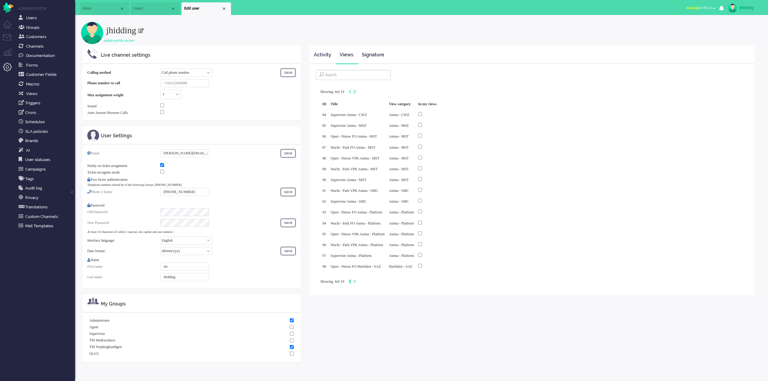
click at [351, 280] on icon "Previous" at bounding box center [349, 282] width 3 height 4
type input "5"
click at [351, 280] on icon "Previous" at bounding box center [349, 282] width 3 height 4
type input "4"
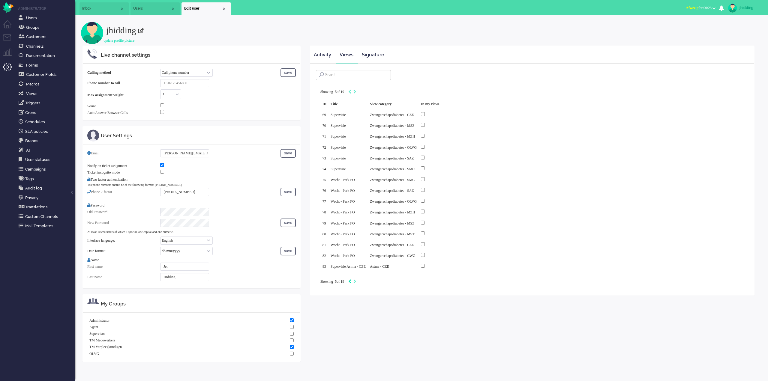
type input "4"
click at [351, 280] on icon "Previous" at bounding box center [349, 282] width 3 height 4
type input "3"
click at [351, 280] on icon "Previous" at bounding box center [349, 282] width 3 height 4
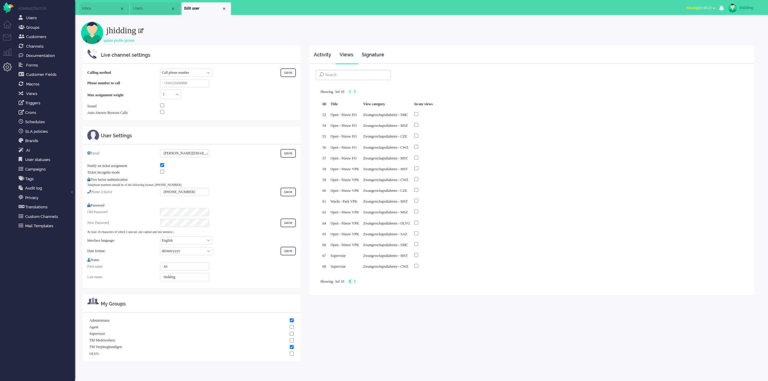
type input "2"
click at [351, 280] on icon "Previous" at bounding box center [349, 282] width 3 height 4
type input "1"
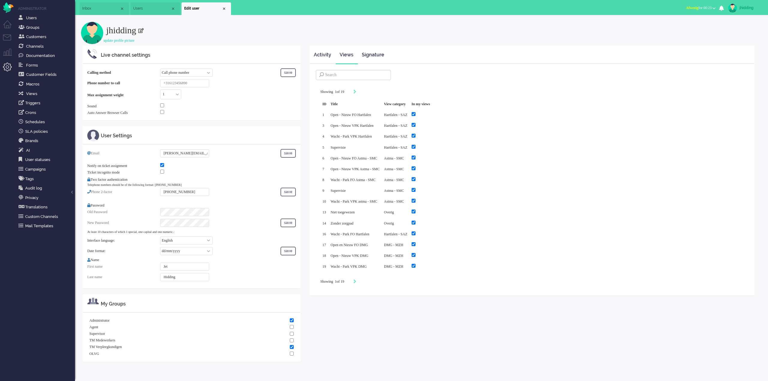
click at [356, 279] on div "Pagination" at bounding box center [351, 282] width 10 height 6
click at [5, 26] on li "Dashboard menu" at bounding box center [10, 27] width 14 height 14
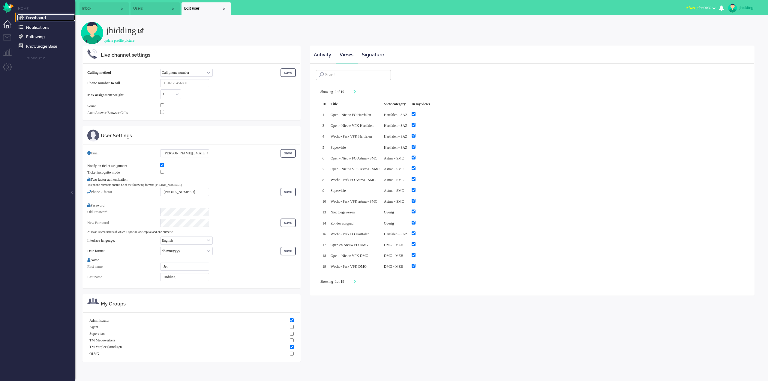
click at [35, 20] on span "Dashboard" at bounding box center [36, 18] width 20 height 5
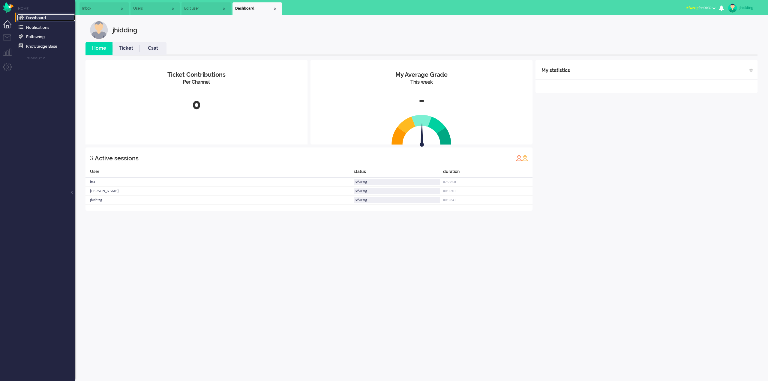
click at [97, 13] on li "Inbox" at bounding box center [105, 8] width 50 height 13
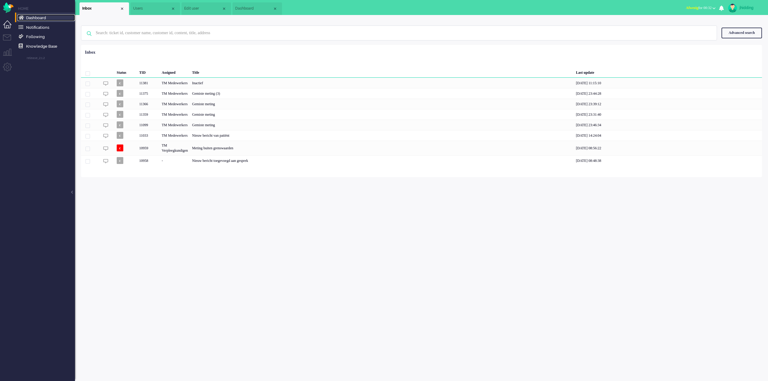
click at [146, 13] on li "Users" at bounding box center [156, 8] width 50 height 13
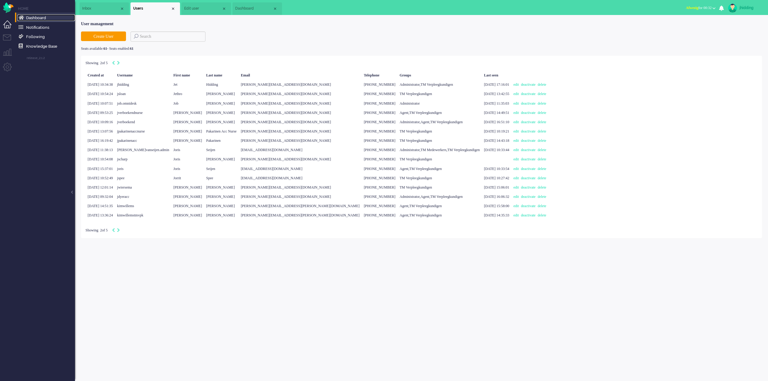
click at [194, 11] on span "Edit user" at bounding box center [203, 8] width 38 height 5
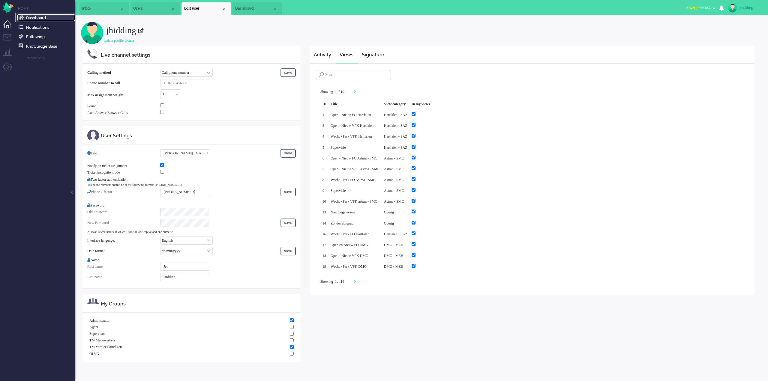
click at [255, 8] on span "Dashboard" at bounding box center [254, 8] width 38 height 5
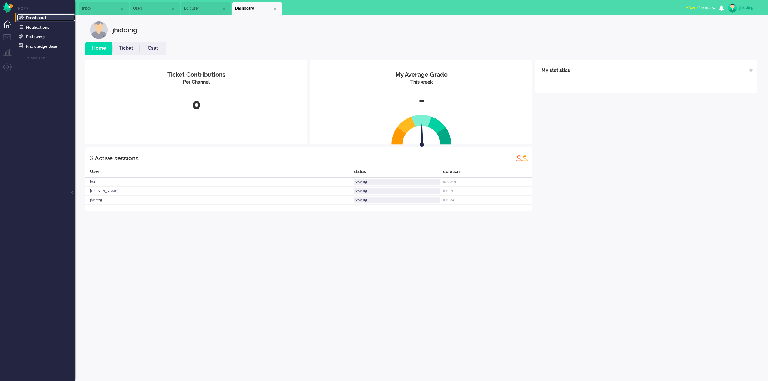
click at [203, 9] on span "Edit user" at bounding box center [203, 8] width 38 height 5
